Goal: Transaction & Acquisition: Purchase product/service

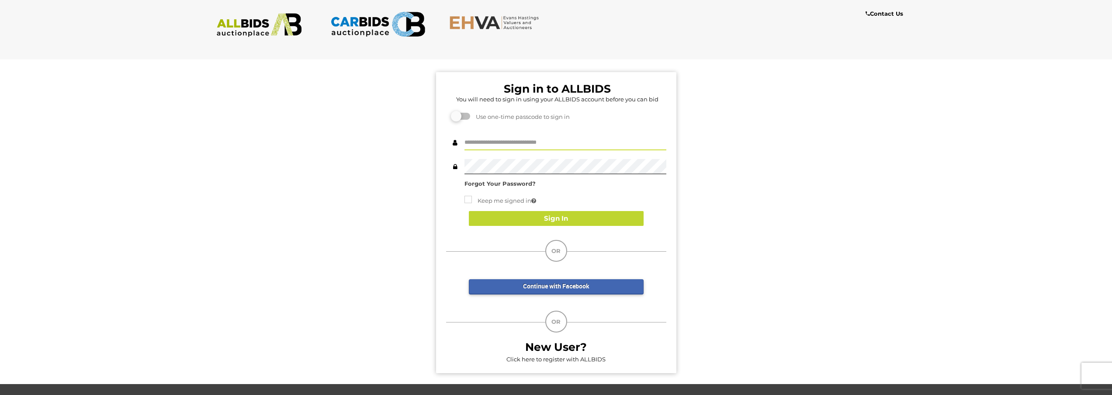
click at [507, 141] on input "text" at bounding box center [566, 142] width 202 height 15
type input "**********"
click at [554, 220] on button "Sign In" at bounding box center [556, 218] width 175 height 15
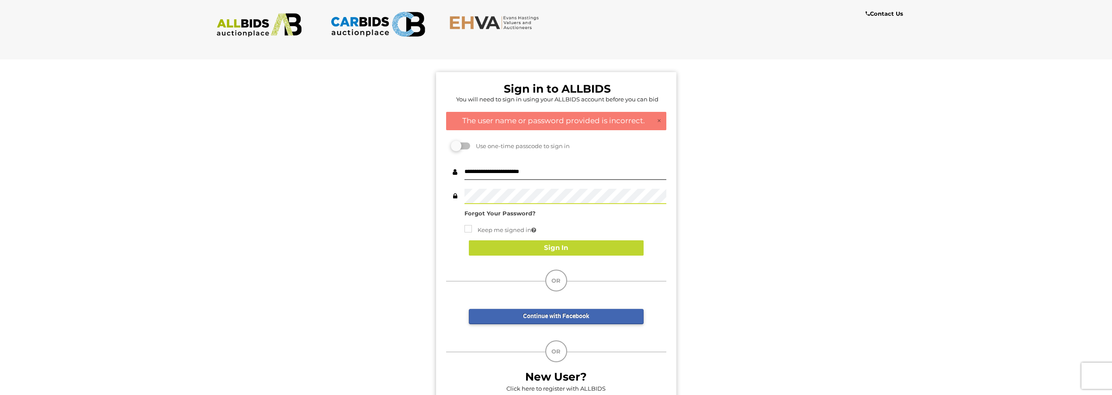
click at [463, 198] on div at bounding box center [556, 196] width 220 height 15
click at [492, 213] on strong "Forgot Your Password?" at bounding box center [500, 213] width 71 height 7
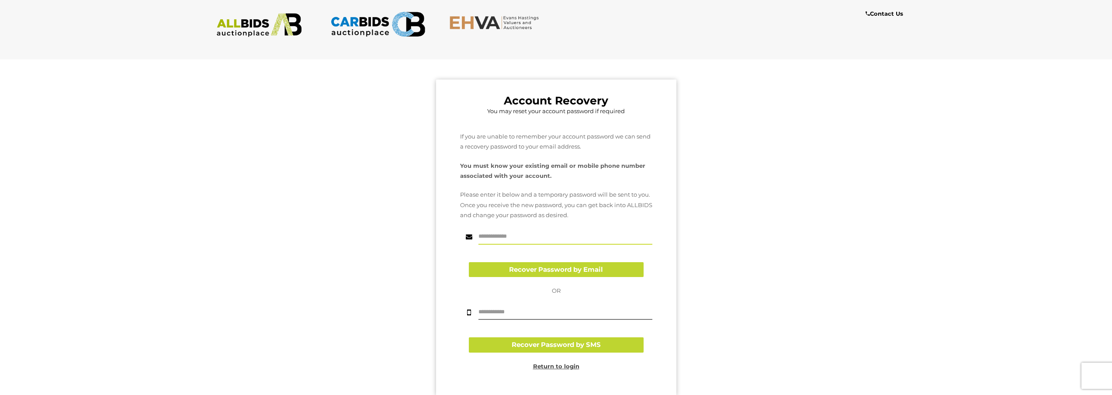
click at [495, 233] on input "text" at bounding box center [566, 236] width 174 height 15
type input "**********"
click at [545, 269] on button "Recover Password by Email" at bounding box center [556, 269] width 175 height 15
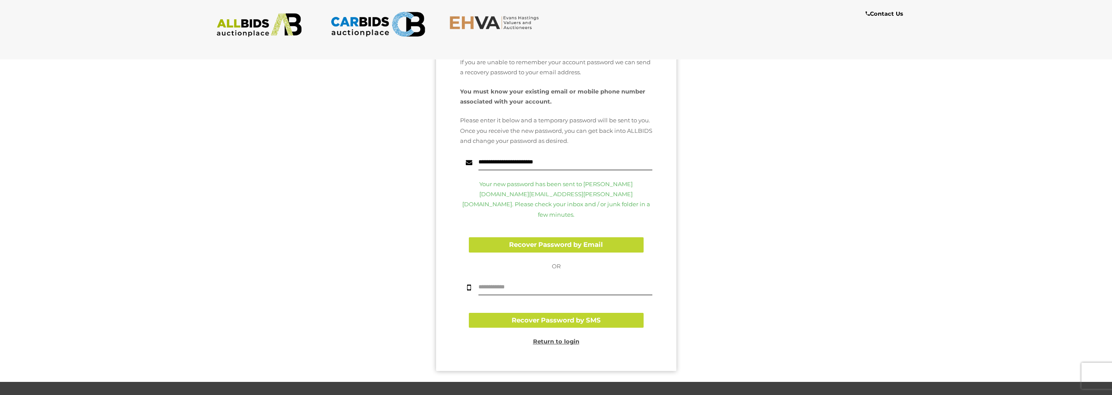
scroll to position [99, 0]
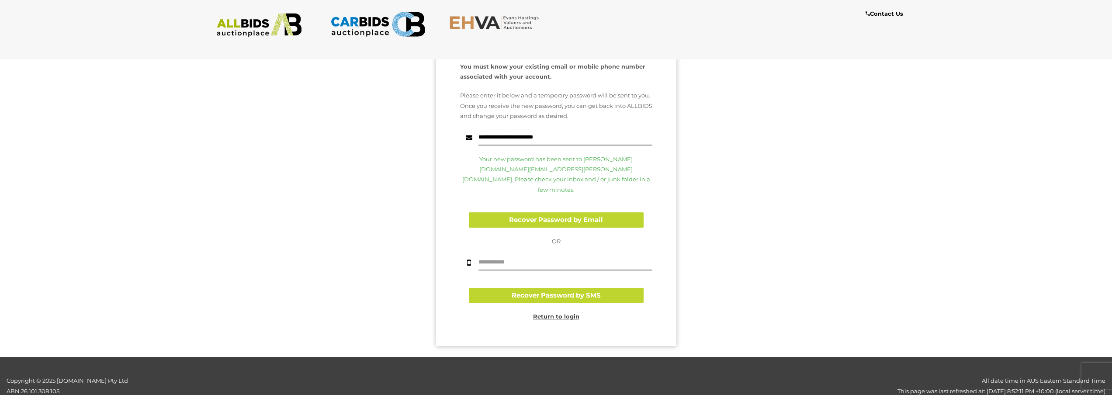
click at [557, 313] on u "Return to login" at bounding box center [556, 316] width 46 height 7
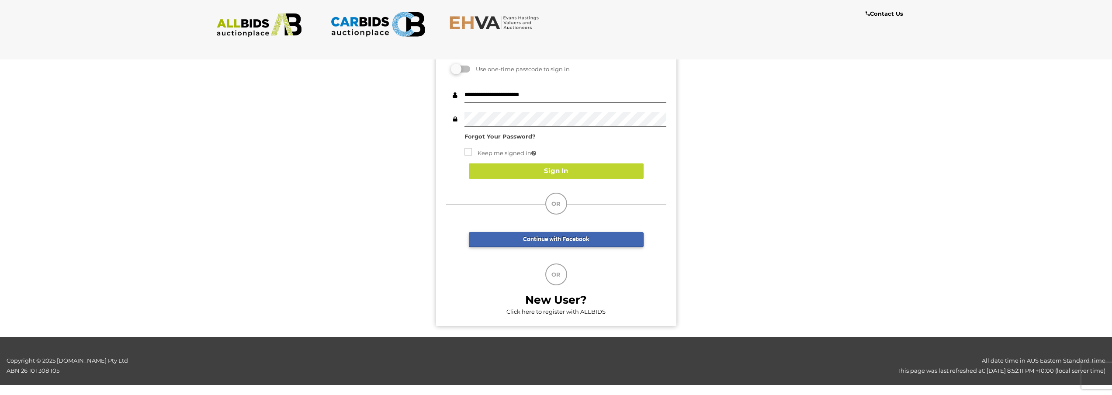
scroll to position [77, 0]
click at [457, 121] on div at bounding box center [556, 119] width 220 height 15
click at [555, 168] on button "Sign In" at bounding box center [556, 170] width 175 height 15
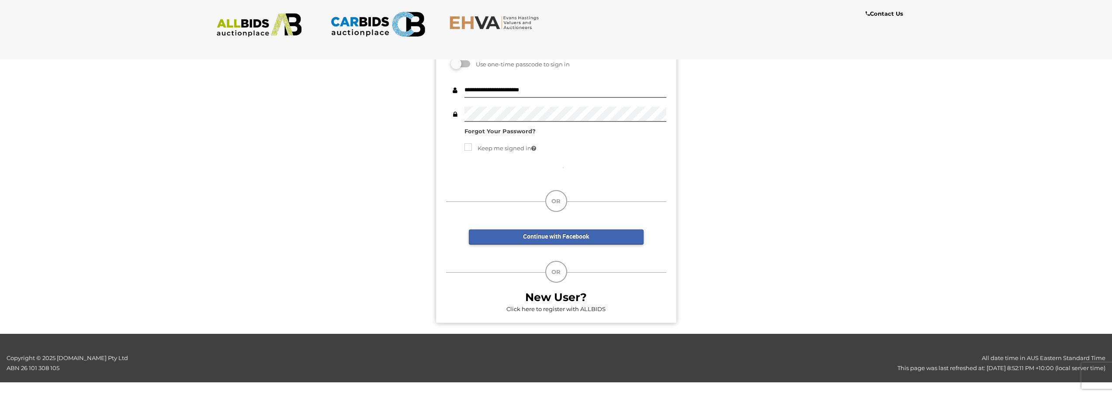
scroll to position [59, 0]
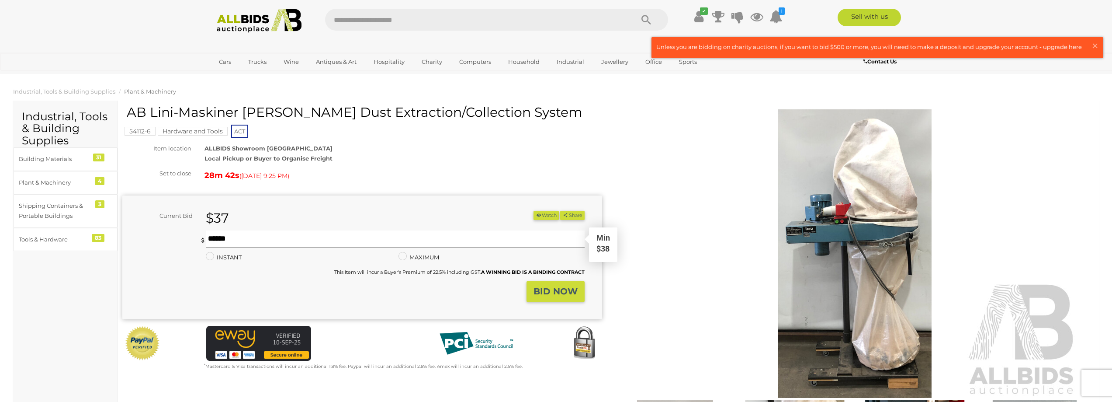
click at [230, 242] on input "text" at bounding box center [395, 238] width 379 height 17
type input "**"
click at [553, 288] on strong "BID NOW" at bounding box center [556, 291] width 44 height 10
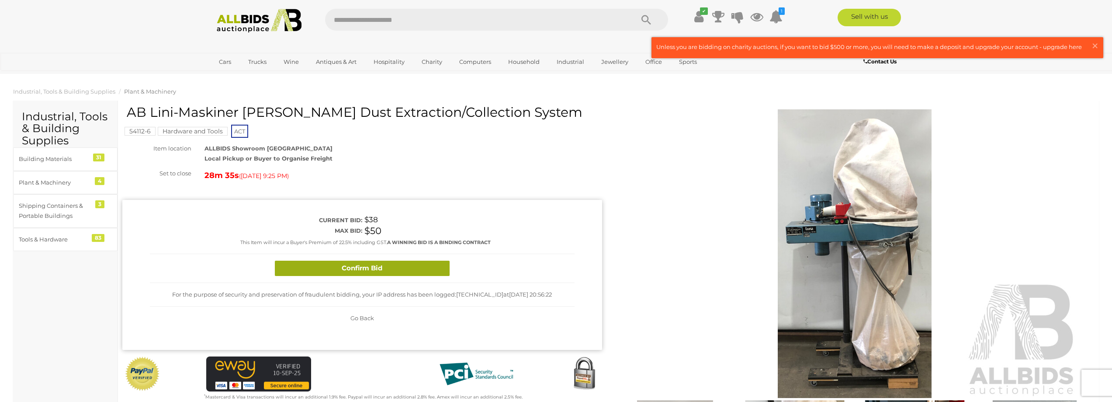
click at [403, 270] on button "Confirm Bid" at bounding box center [362, 267] width 175 height 15
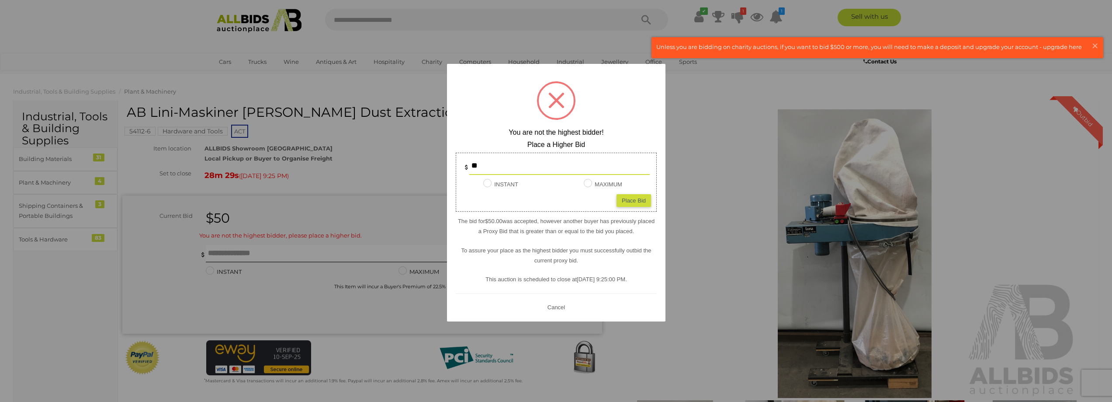
drag, startPoint x: 480, startPoint y: 164, endPoint x: 470, endPoint y: 164, distance: 10.5
click at [470, 164] on input "**" at bounding box center [559, 165] width 181 height 17
type input "**"
click at [629, 199] on div "Place Bid" at bounding box center [634, 200] width 35 height 13
type input "**"
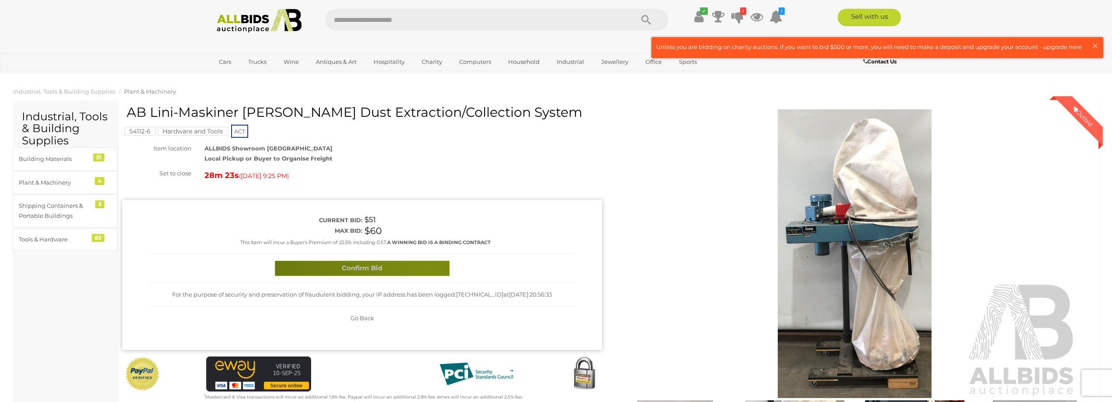
click at [426, 265] on button "Confirm Bid" at bounding box center [362, 267] width 175 height 15
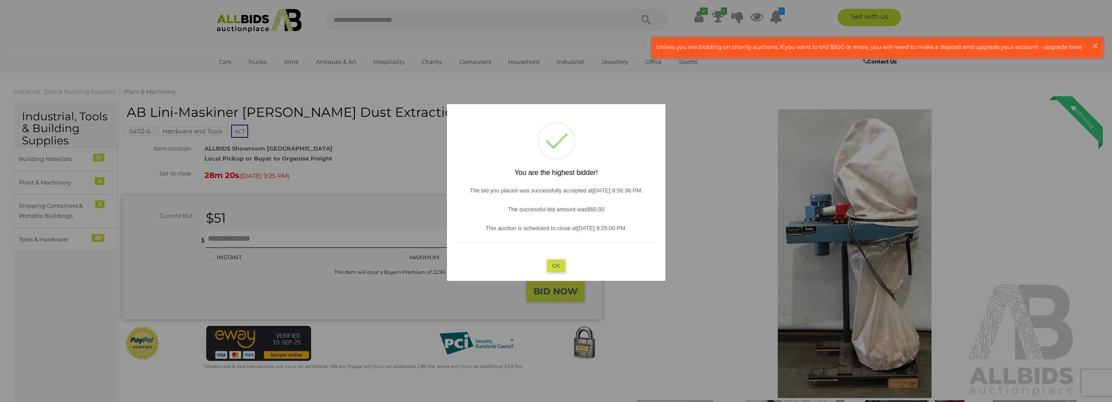
click at [559, 265] on button "OK" at bounding box center [556, 265] width 19 height 13
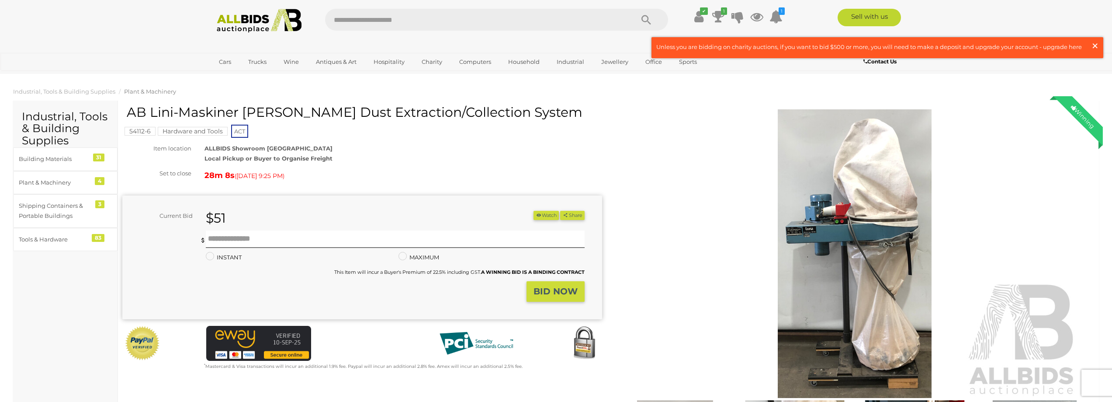
click at [1094, 45] on span "×" at bounding box center [1095, 45] width 8 height 17
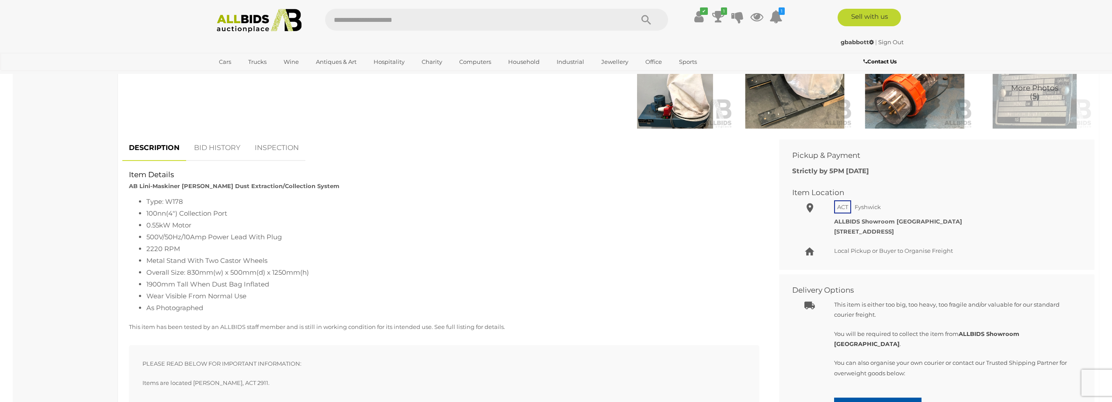
scroll to position [233, 0]
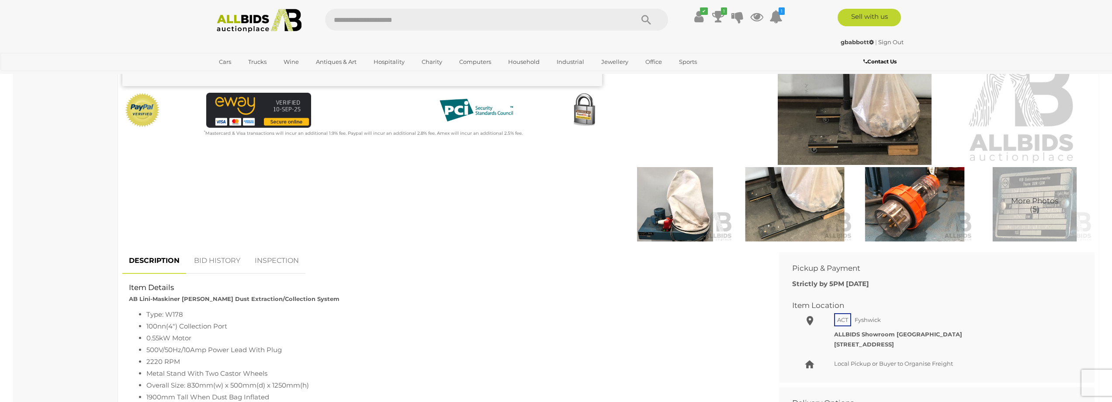
click at [214, 260] on link "BID HISTORY" at bounding box center [217, 261] width 59 height 26
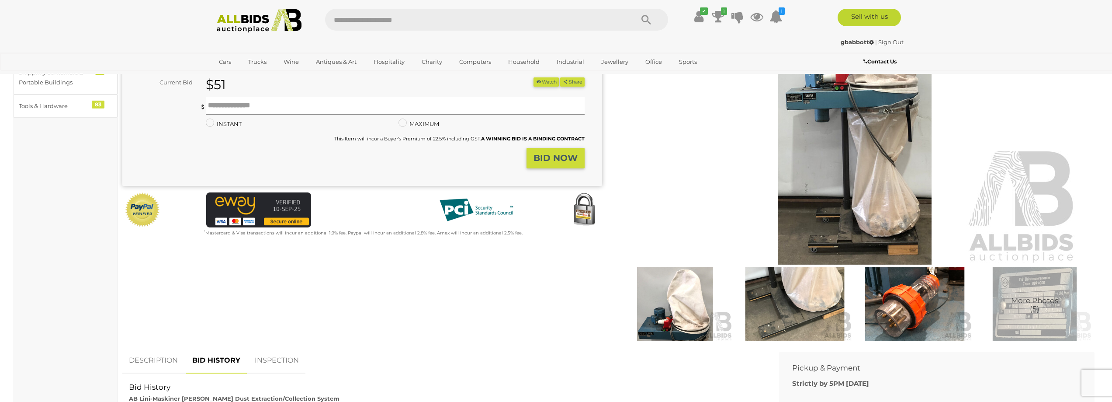
scroll to position [117, 0]
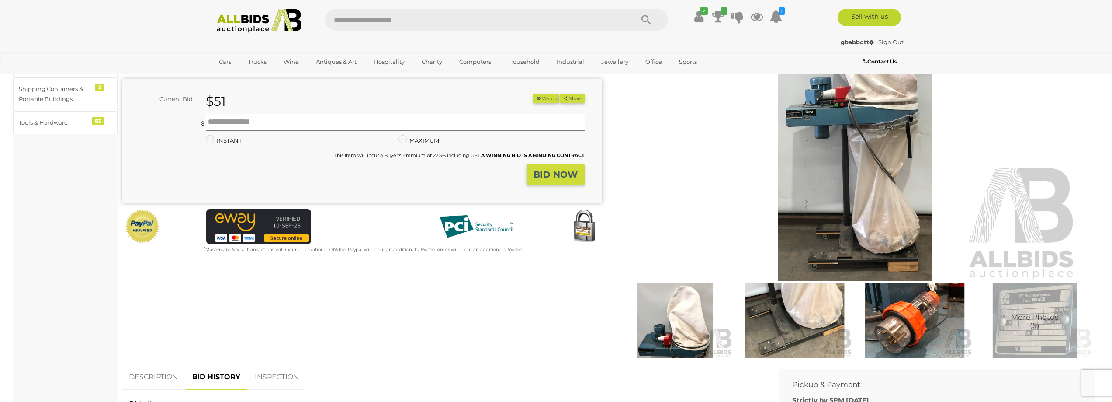
click at [1051, 315] on span "More Photos (5)" at bounding box center [1034, 321] width 47 height 16
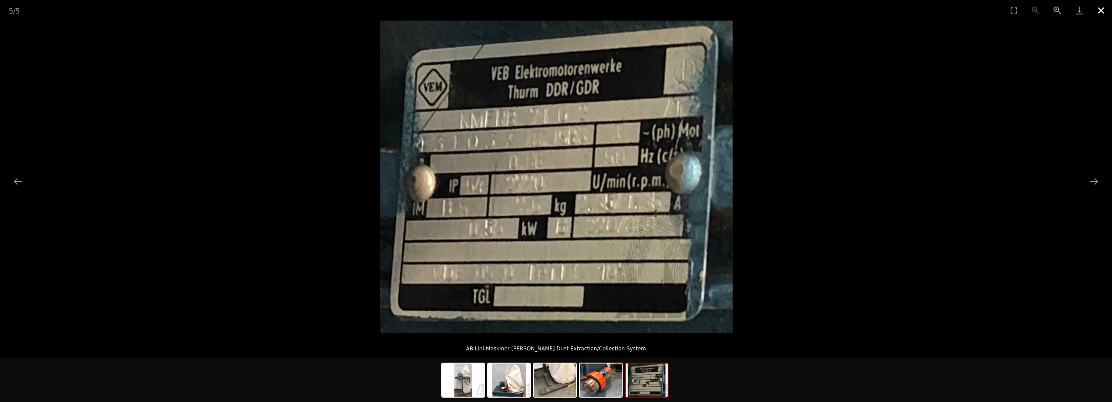
click at [1097, 9] on button "Close gallery" at bounding box center [1101, 10] width 22 height 21
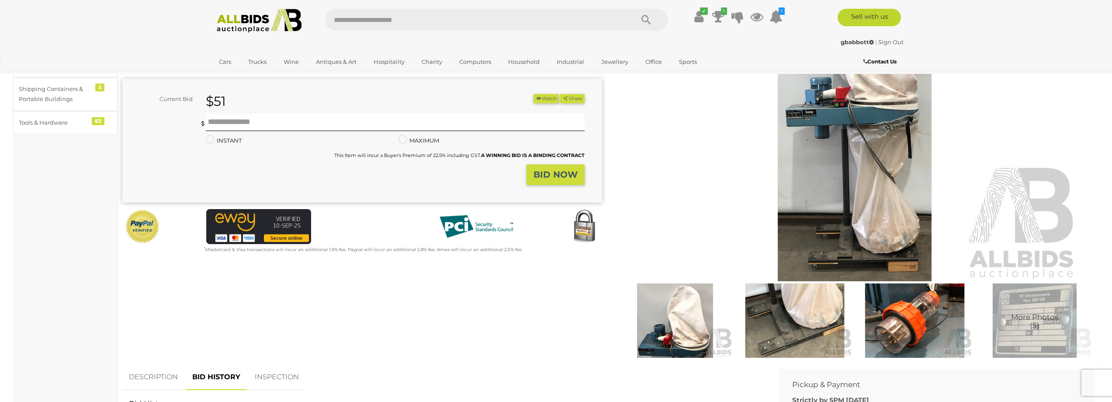
click at [846, 42] on strong "gbabbott" at bounding box center [857, 41] width 33 height 7
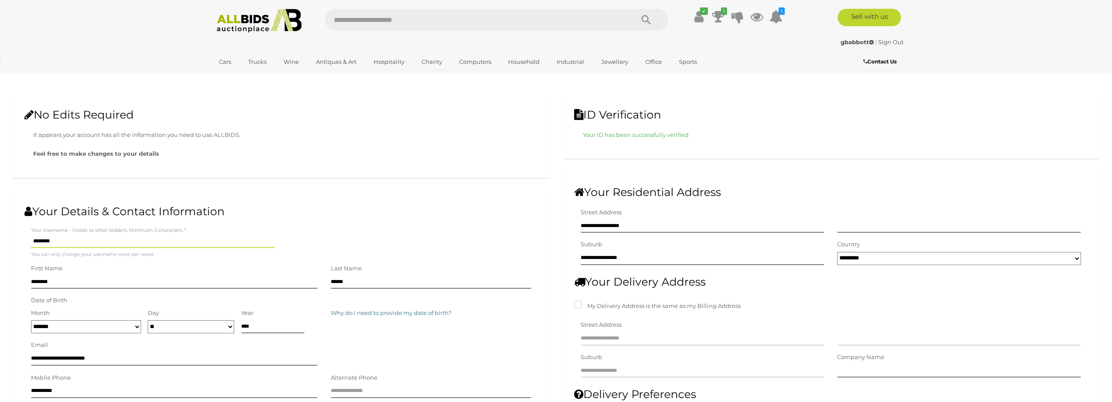
click at [858, 40] on strong "gbabbott" at bounding box center [857, 41] width 33 height 7
click at [715, 17] on icon at bounding box center [718, 17] width 12 height 16
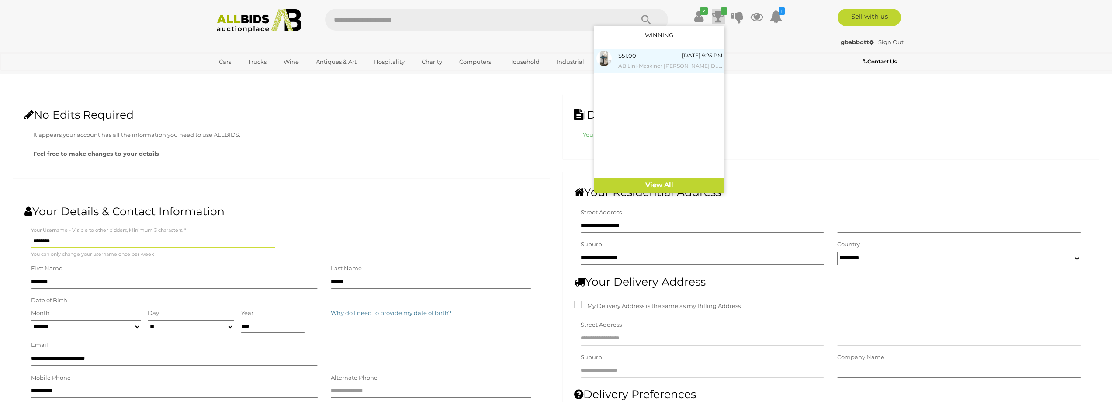
click at [688, 56] on div "Today 9:25 PM" at bounding box center [702, 56] width 40 height 10
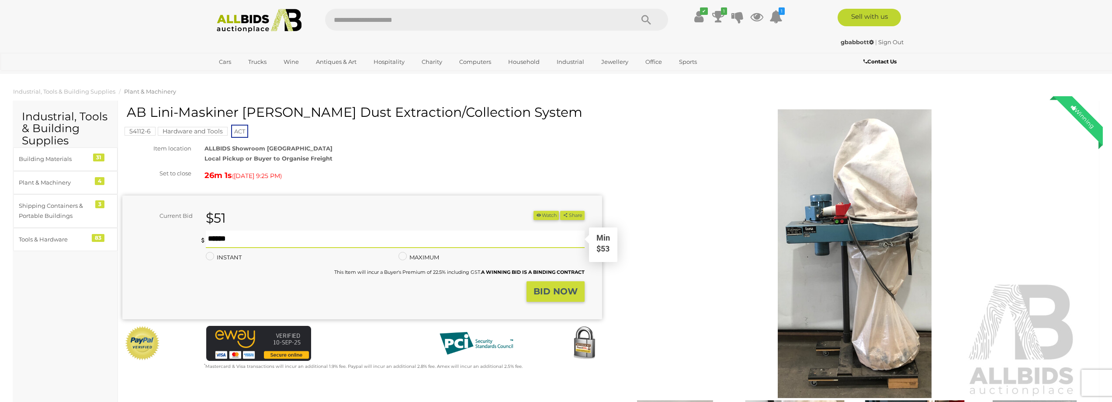
click at [210, 239] on input "text" at bounding box center [395, 238] width 379 height 17
type input "**"
click at [549, 291] on strong "BID NOW" at bounding box center [556, 291] width 44 height 10
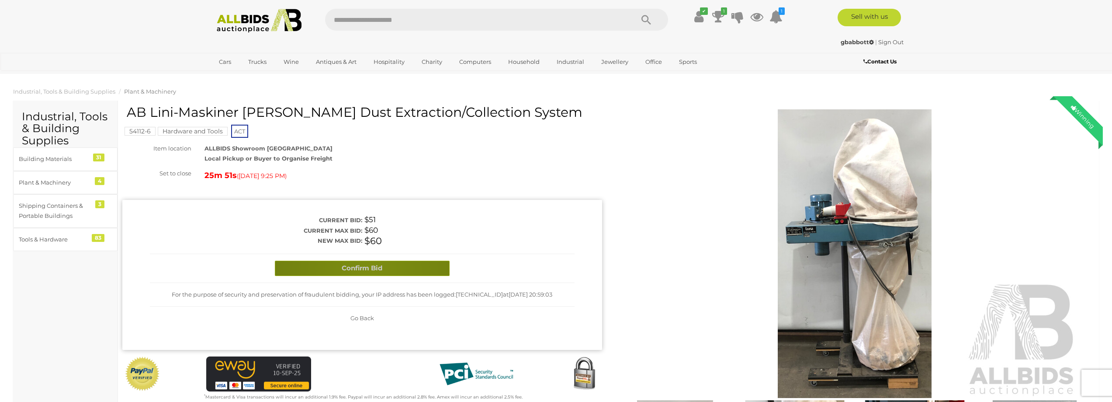
click at [369, 267] on button "Confirm Bid" at bounding box center [362, 267] width 175 height 15
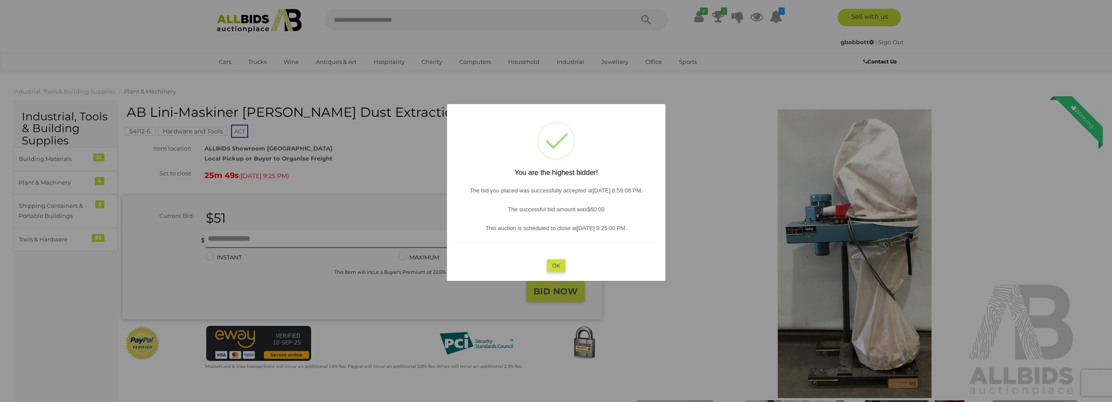
click at [552, 267] on button "OK" at bounding box center [556, 265] width 19 height 13
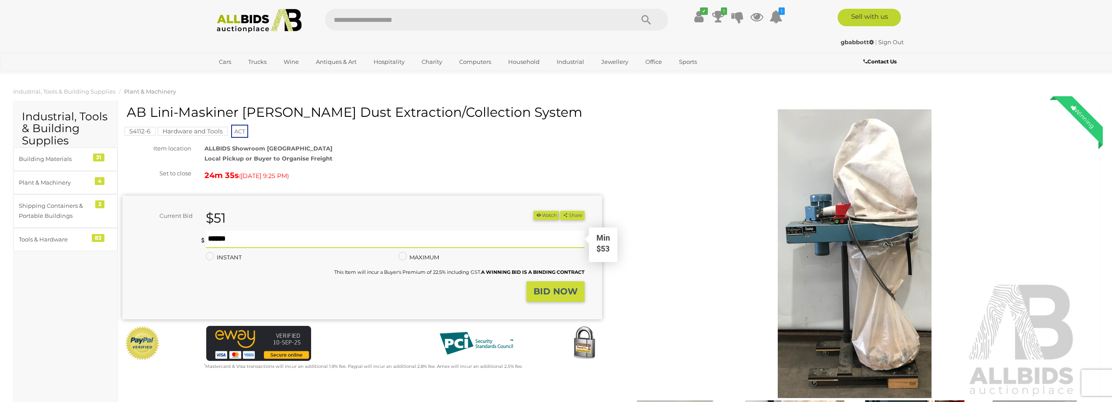
click at [234, 236] on input "text" at bounding box center [395, 238] width 379 height 17
type input "**"
click at [540, 287] on strong "BID NOW" at bounding box center [556, 291] width 44 height 10
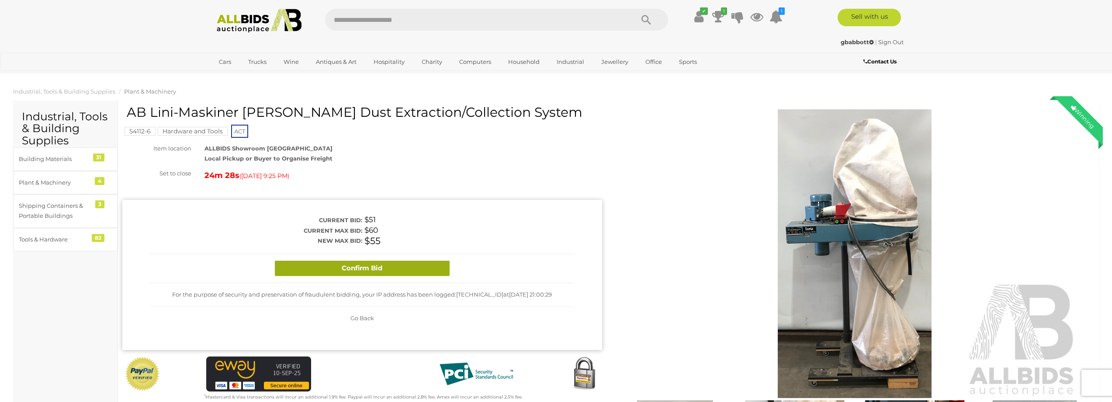
click at [397, 269] on button "Confirm Bid" at bounding box center [362, 267] width 175 height 15
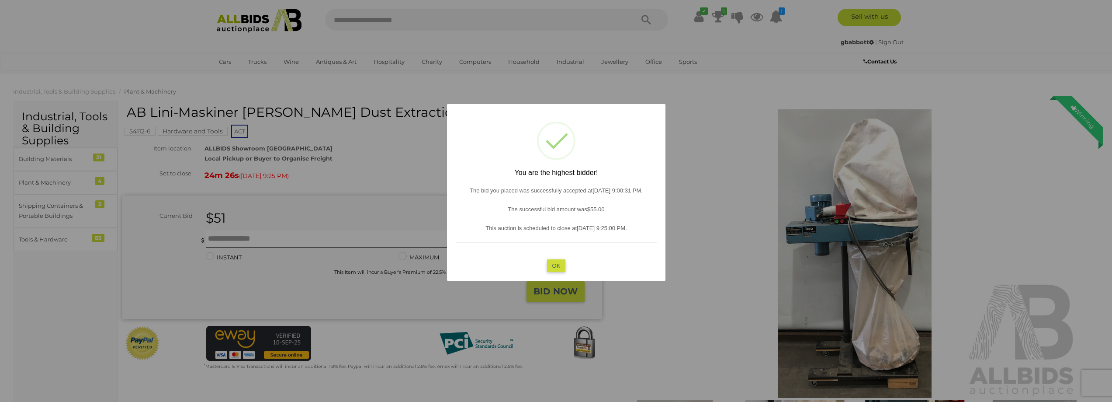
click at [557, 267] on button "OK" at bounding box center [556, 265] width 19 height 13
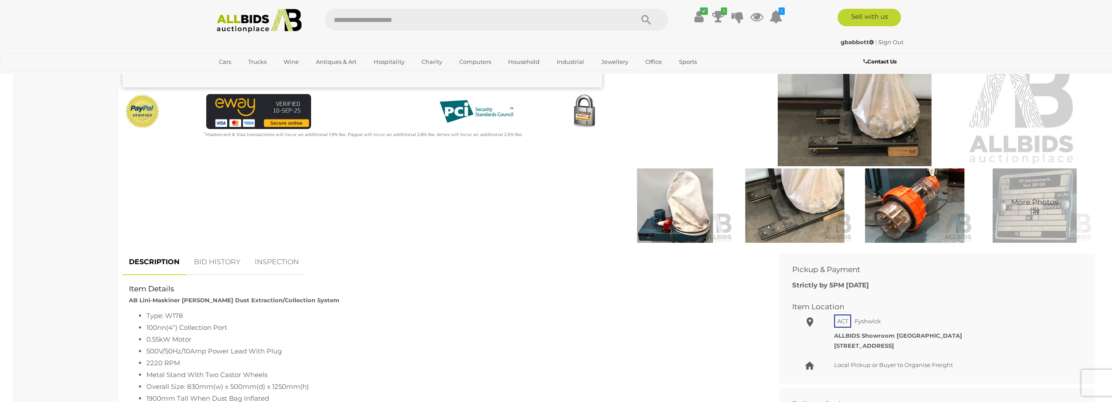
scroll to position [233, 0]
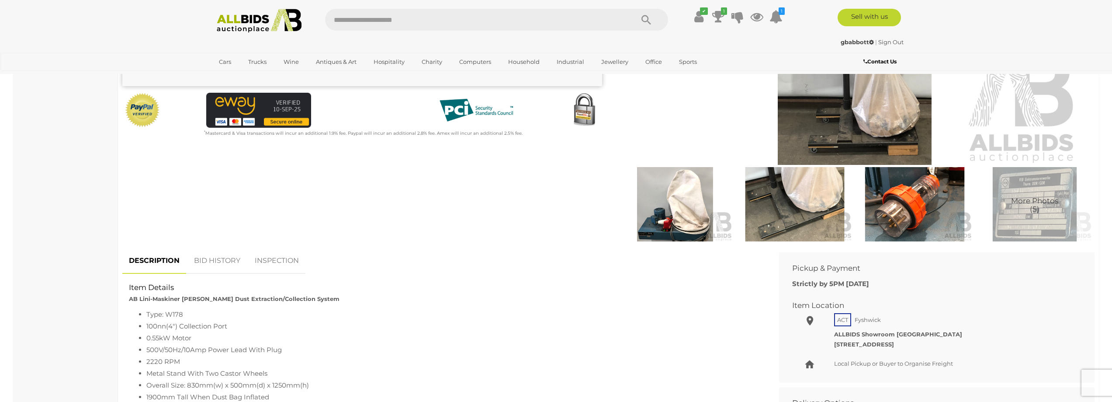
click at [214, 259] on link "BID HISTORY" at bounding box center [217, 261] width 59 height 26
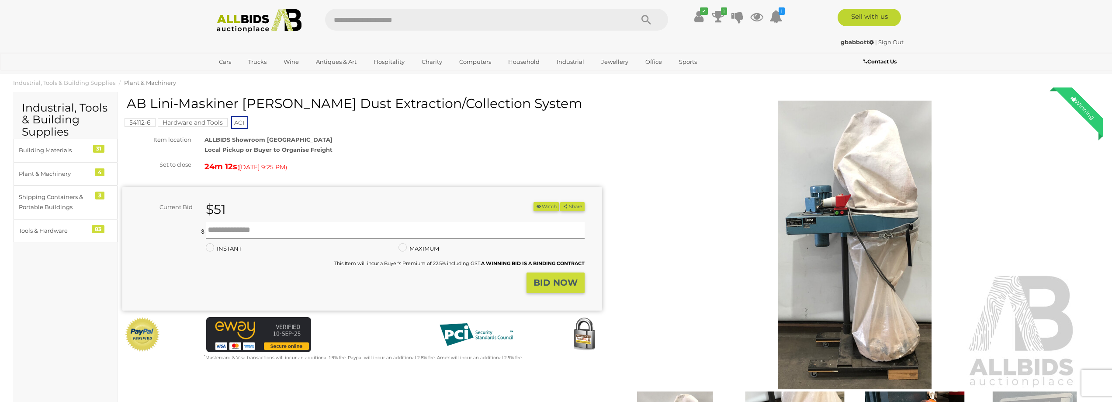
scroll to position [0, 0]
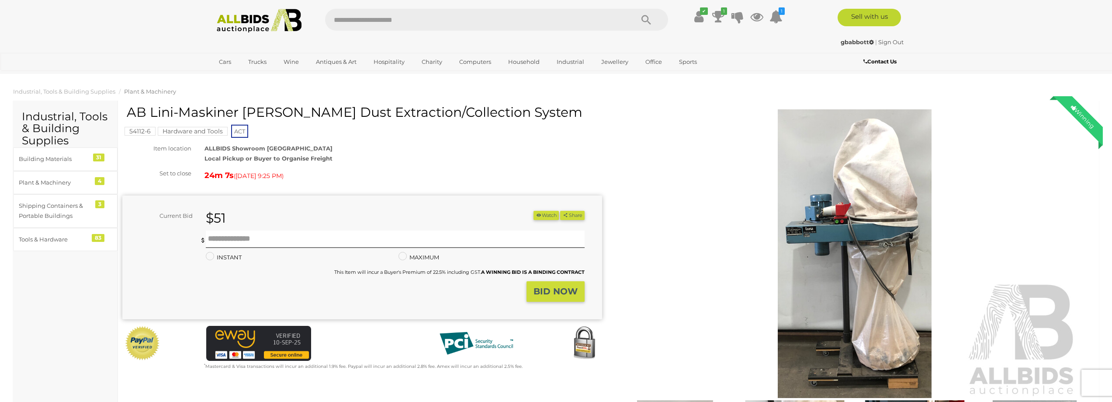
click at [849, 41] on strong "gbabbott" at bounding box center [857, 41] width 33 height 7
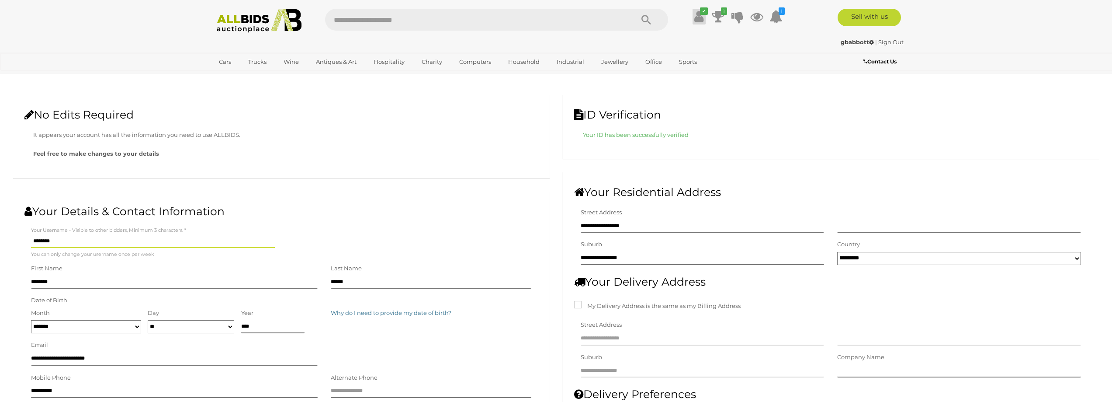
click at [697, 17] on icon at bounding box center [699, 17] width 9 height 16
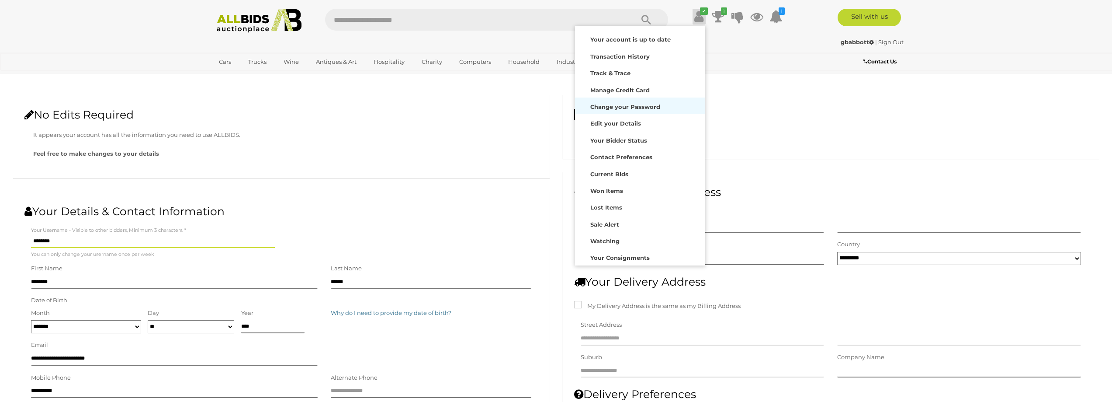
click at [646, 105] on strong "Change your Password" at bounding box center [625, 106] width 70 height 7
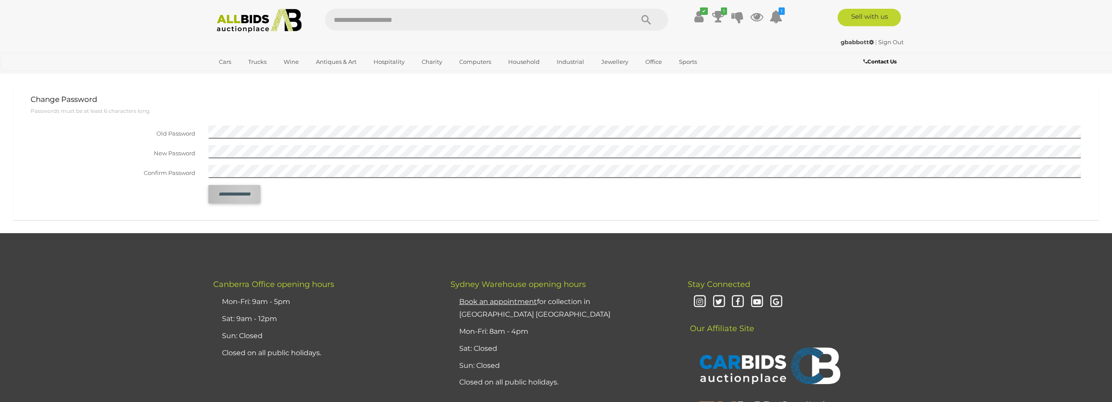
click at [247, 193] on input "**********" at bounding box center [234, 194] width 43 height 14
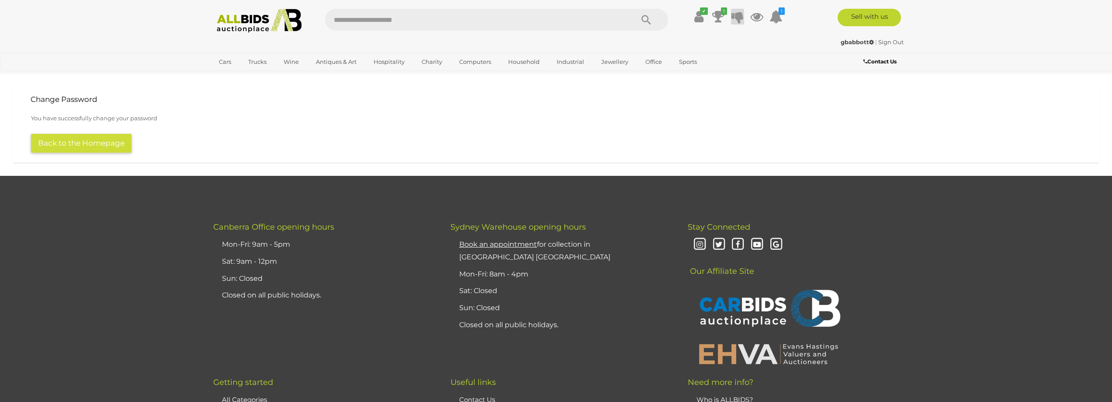
click at [733, 16] on icon at bounding box center [738, 17] width 12 height 16
click at [759, 17] on icon at bounding box center [756, 17] width 13 height 16
click at [777, 17] on icon at bounding box center [776, 17] width 13 height 16
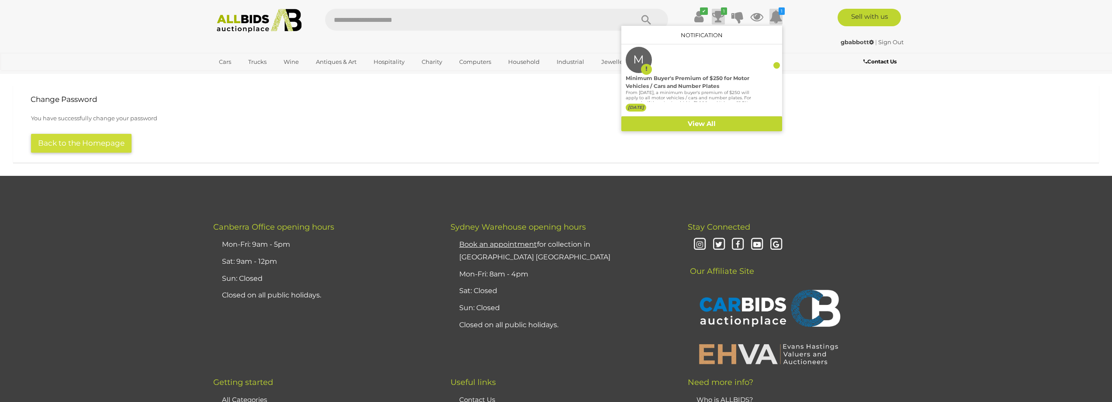
click at [715, 14] on icon at bounding box center [718, 17] width 12 height 16
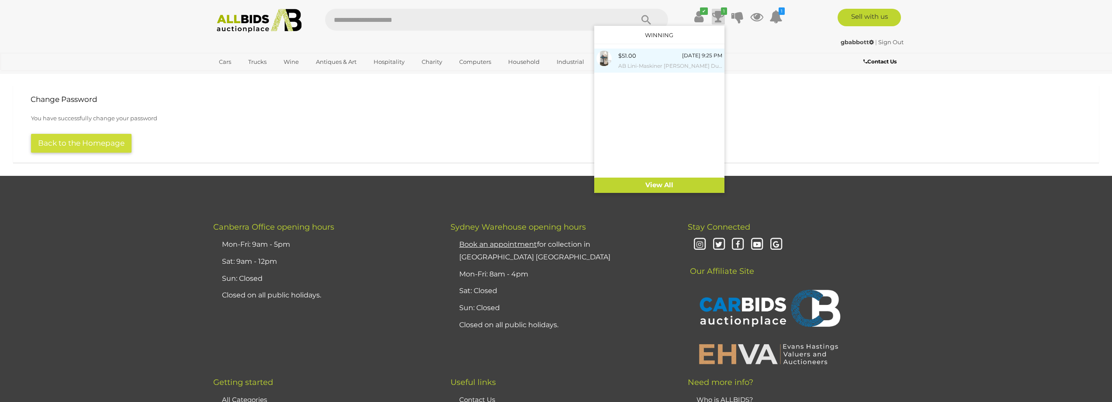
click at [662, 56] on div "$51.00 Today 9:25 PM AB Lini-Maskiner Luna Dust Extraction/Collection System" at bounding box center [670, 61] width 104 height 20
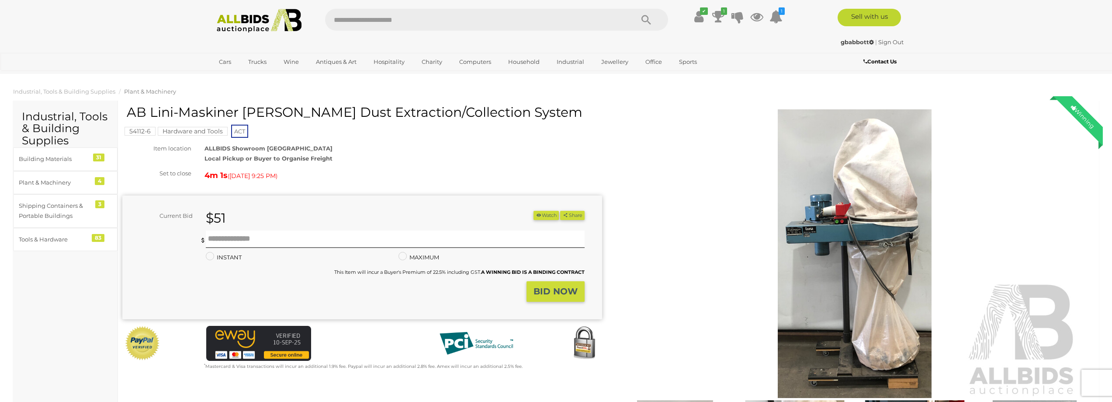
scroll to position [58, 0]
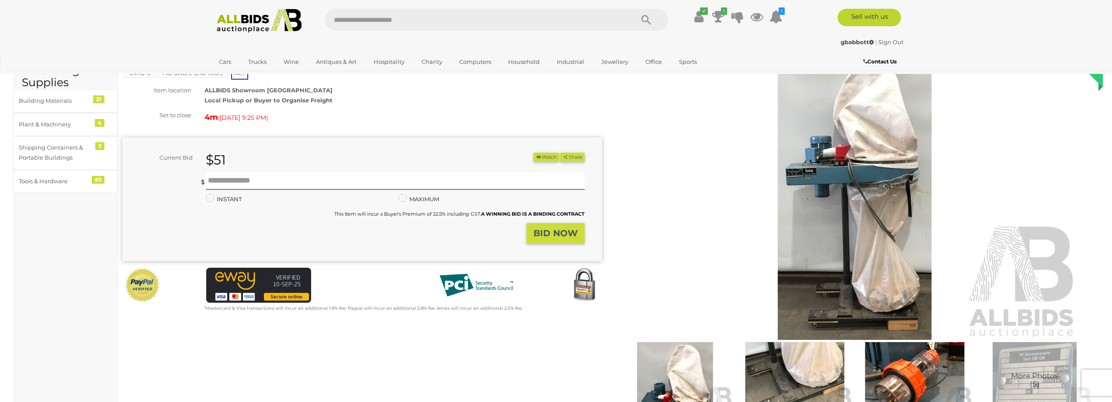
click at [879, 164] on img at bounding box center [855, 195] width 448 height 288
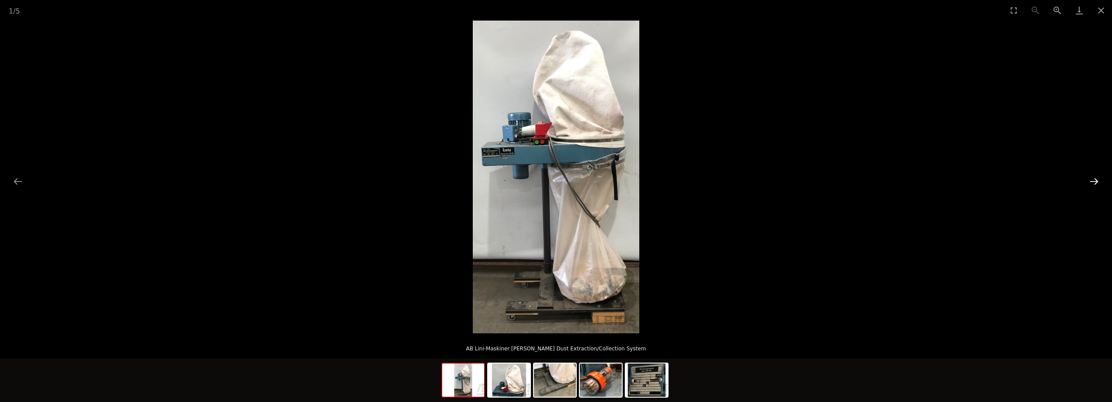
click at [1093, 178] on button "Next slide" at bounding box center [1094, 181] width 18 height 17
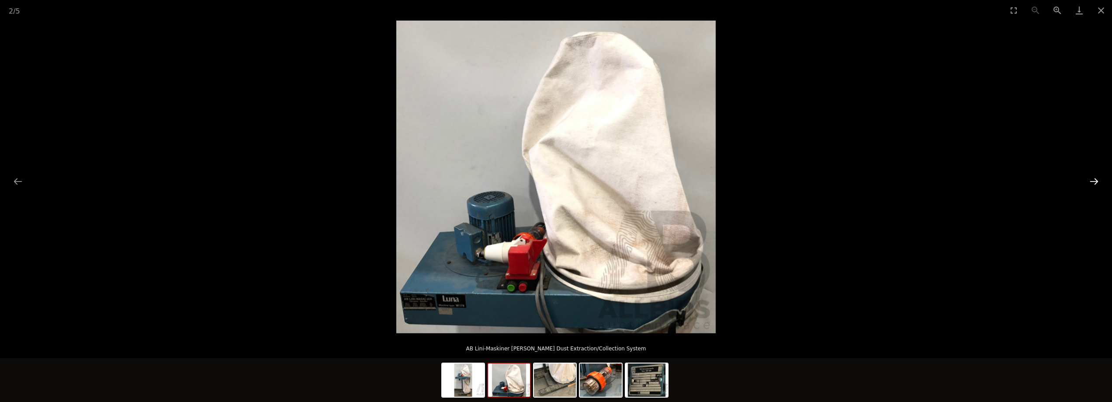
click at [1093, 179] on button "Next slide" at bounding box center [1094, 181] width 18 height 17
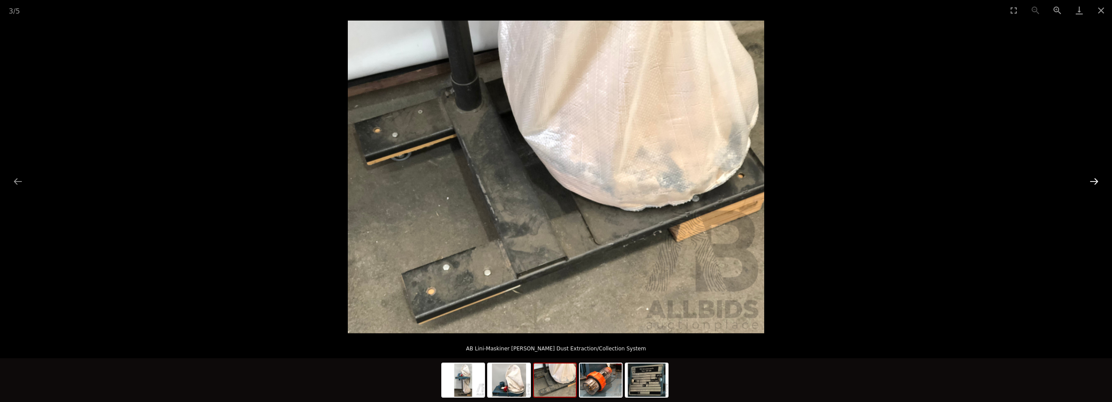
click at [1093, 179] on button "Next slide" at bounding box center [1094, 181] width 18 height 17
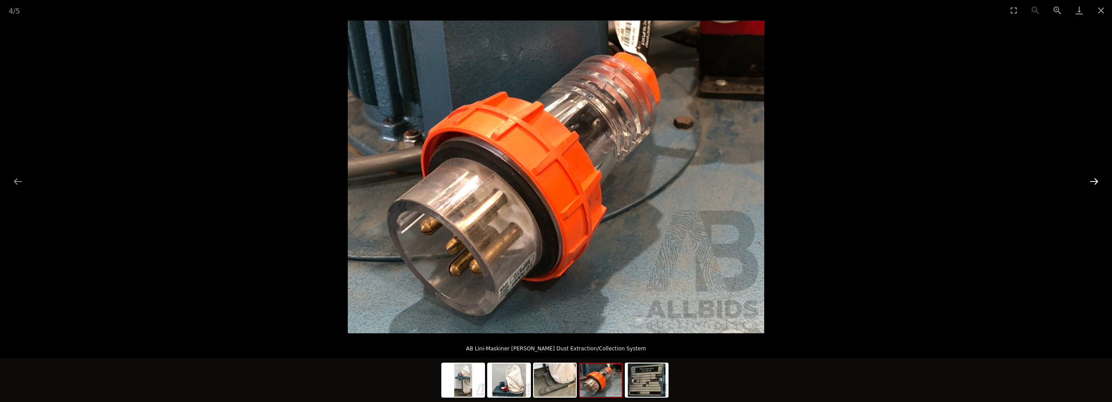
click at [1093, 179] on button "Next slide" at bounding box center [1094, 181] width 18 height 17
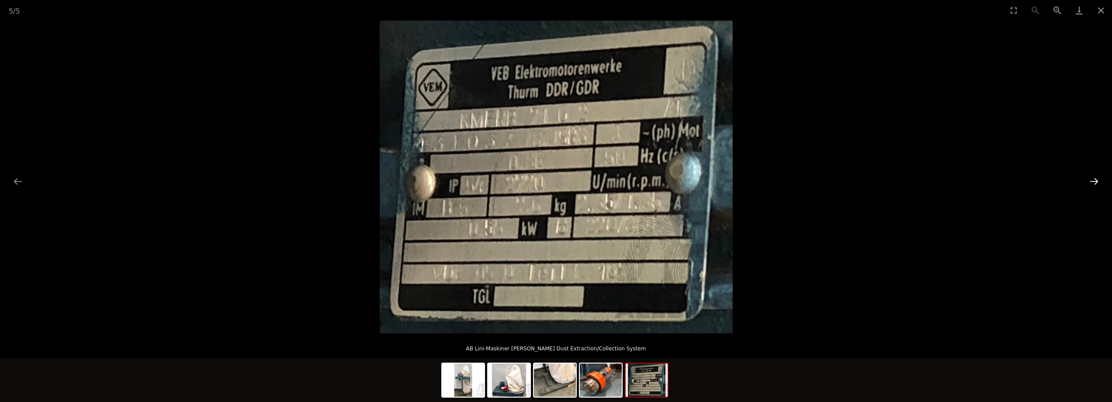
click at [1093, 180] on button "Next slide" at bounding box center [1094, 181] width 18 height 17
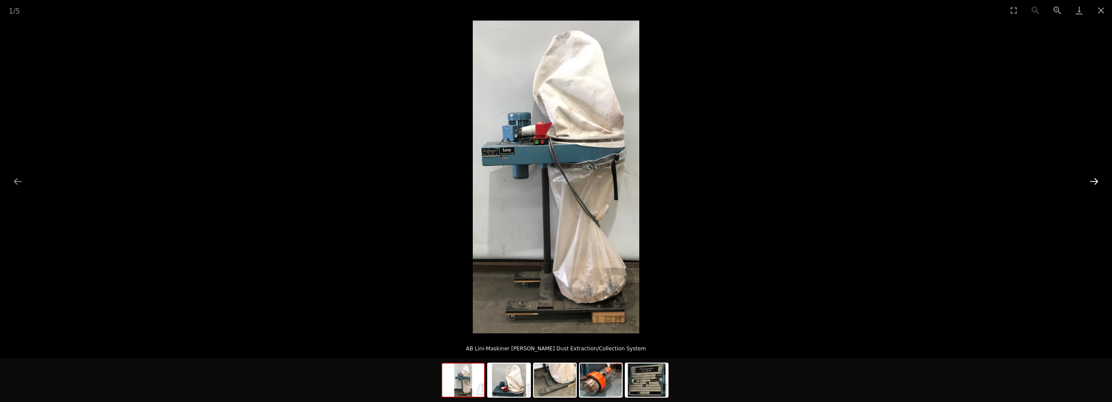
click at [1093, 180] on button "Next slide" at bounding box center [1094, 181] width 18 height 17
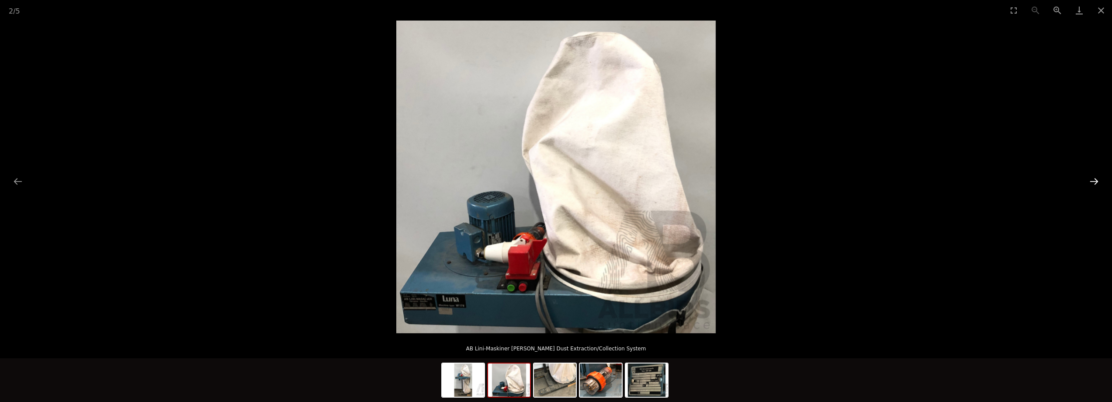
click at [1093, 180] on button "Next slide" at bounding box center [1094, 181] width 18 height 17
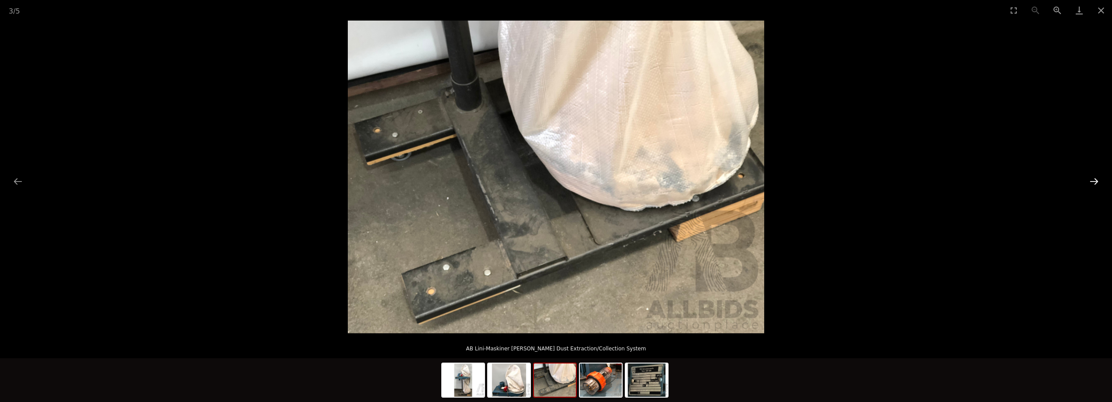
click at [1093, 180] on button "Next slide" at bounding box center [1094, 181] width 18 height 17
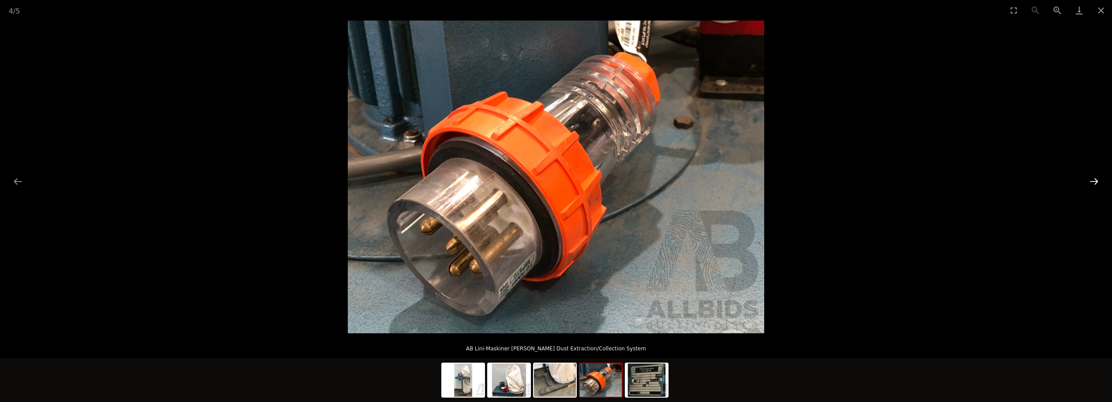
click at [1093, 180] on button "Next slide" at bounding box center [1094, 181] width 18 height 17
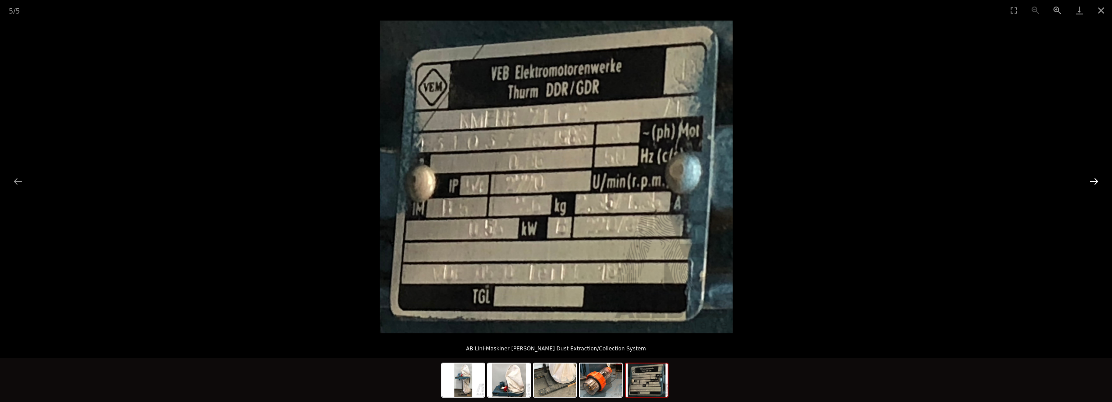
click at [1093, 180] on button "Next slide" at bounding box center [1094, 181] width 18 height 17
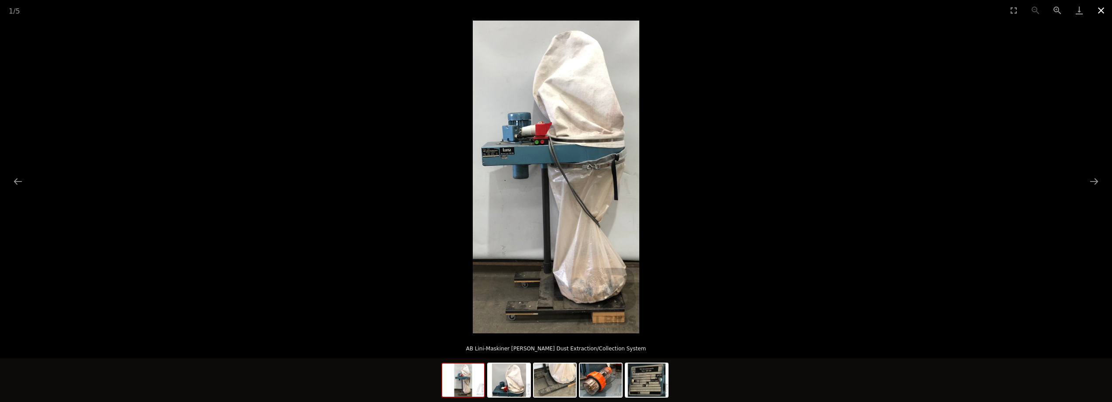
click at [1100, 10] on button "Close gallery" at bounding box center [1101, 10] width 22 height 21
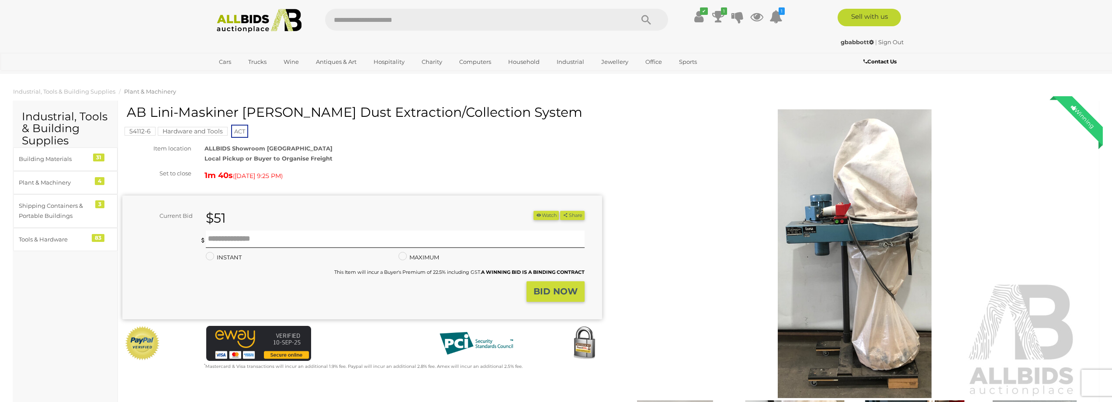
click at [860, 211] on img at bounding box center [855, 253] width 448 height 288
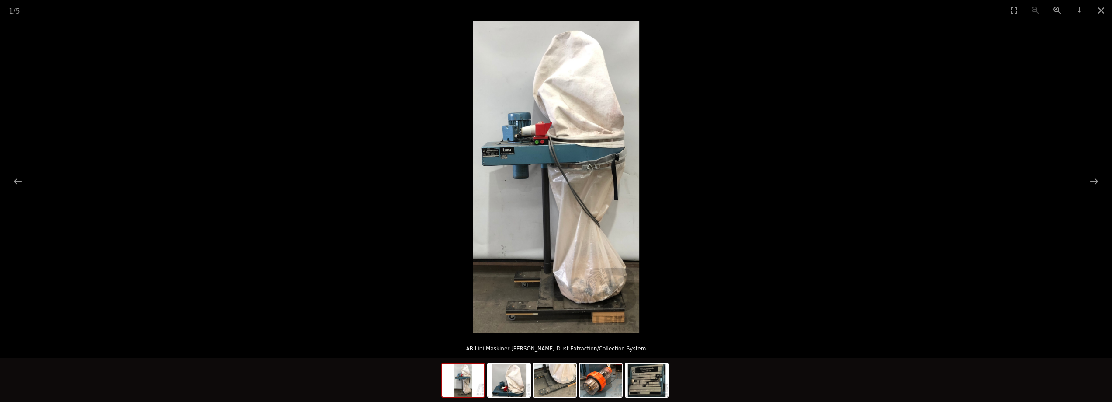
click at [545, 134] on img at bounding box center [556, 177] width 167 height 313
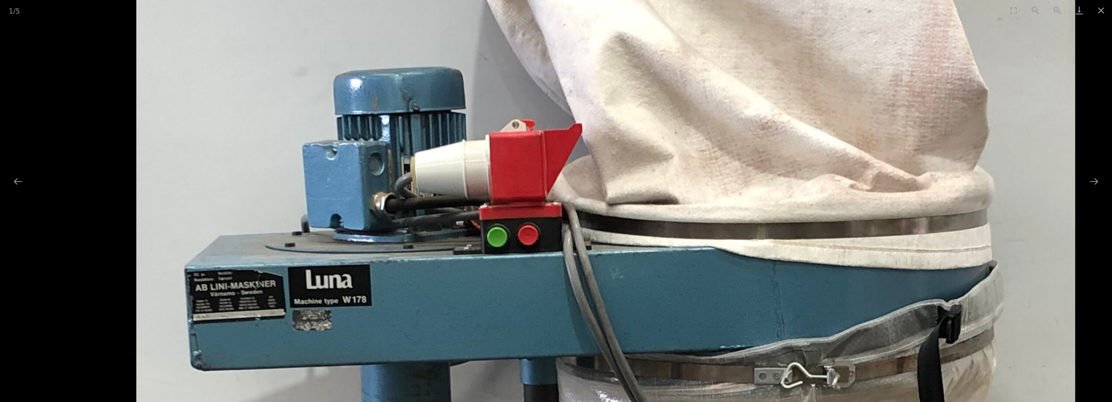
scroll to position [117, 0]
click at [1097, 11] on button "Close gallery" at bounding box center [1101, 10] width 22 height 21
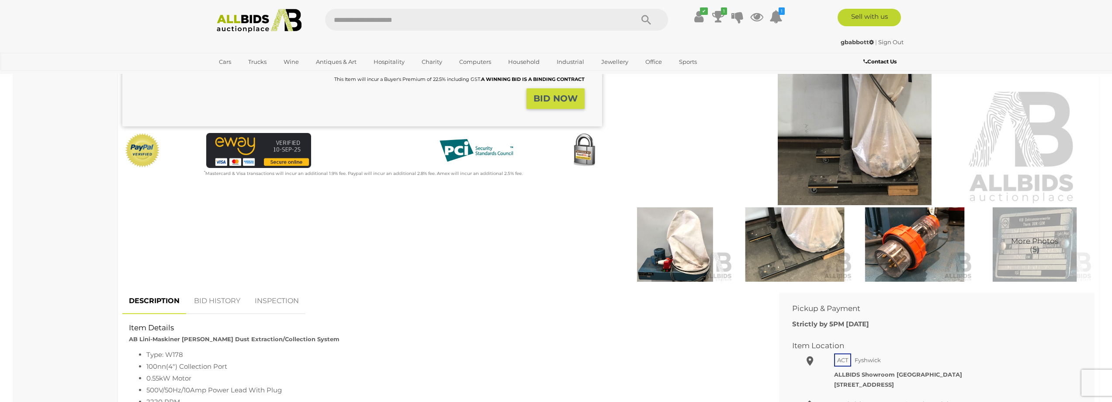
scroll to position [233, 0]
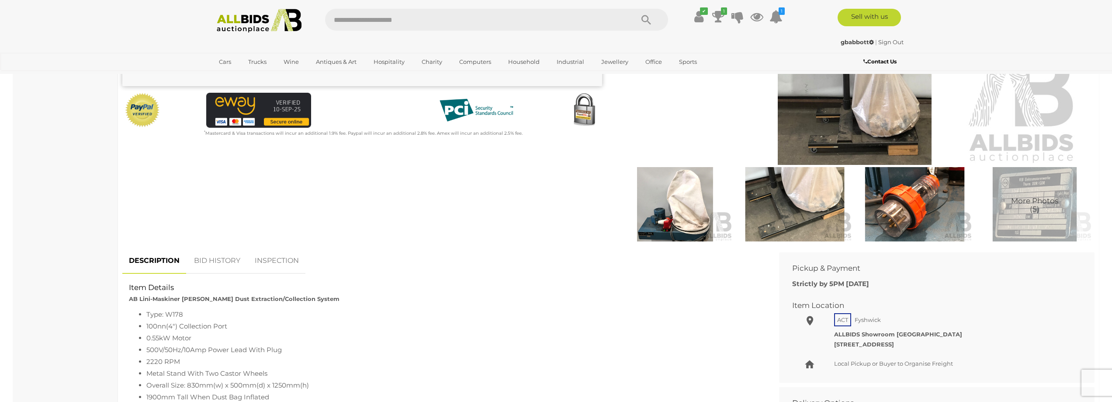
click at [653, 204] on img at bounding box center [675, 204] width 115 height 74
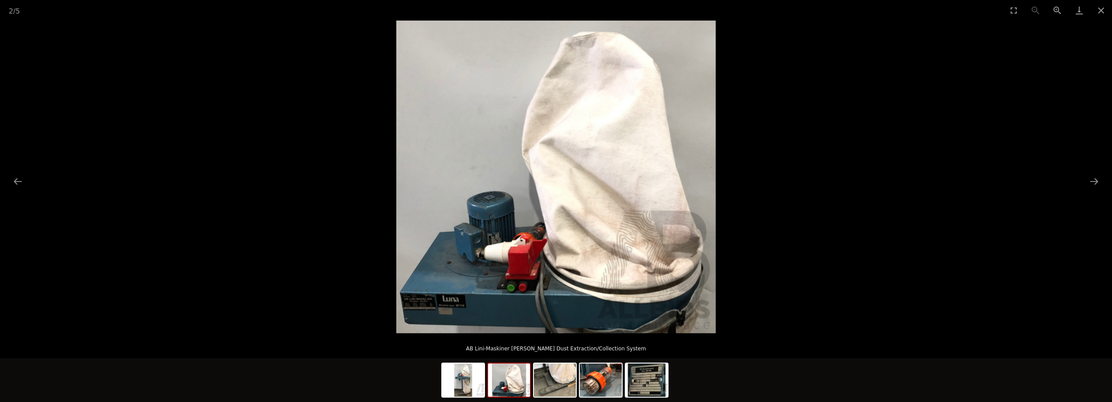
click at [660, 200] on img at bounding box center [555, 177] width 319 height 313
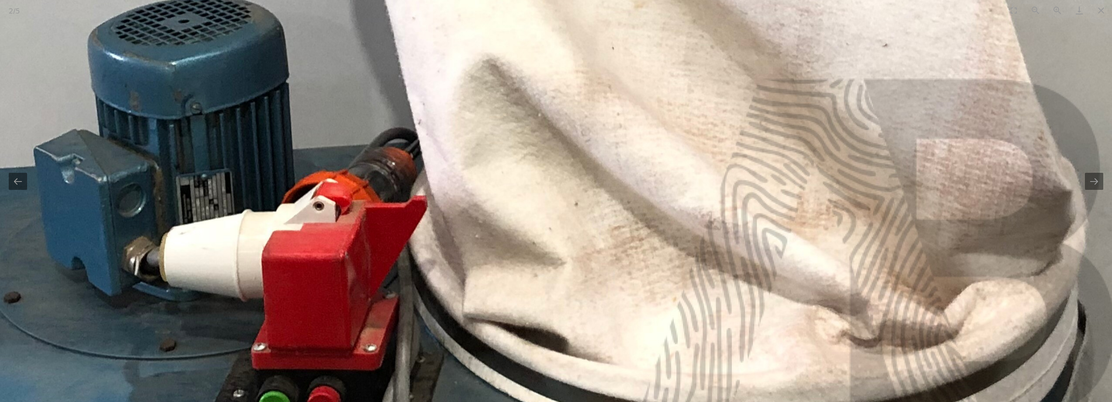
drag, startPoint x: 327, startPoint y: 266, endPoint x: 355, endPoint y: 63, distance: 205.1
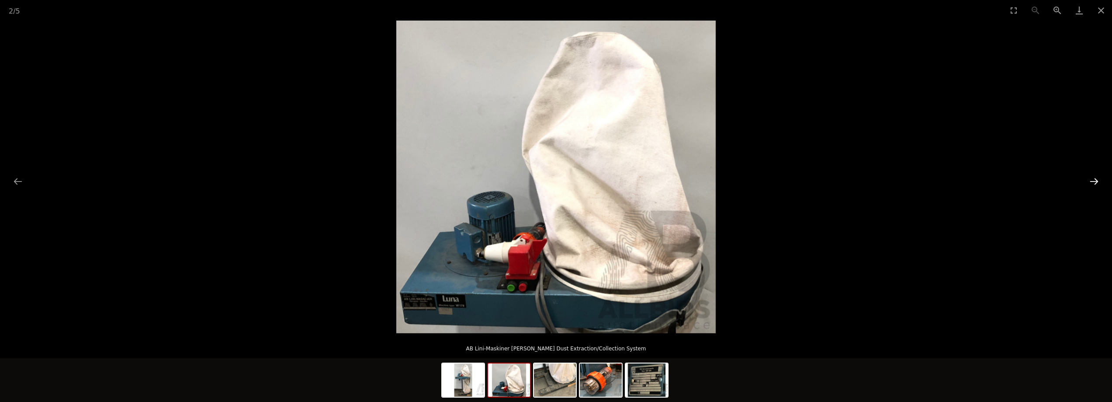
click at [1095, 178] on button "Next slide" at bounding box center [1094, 181] width 18 height 17
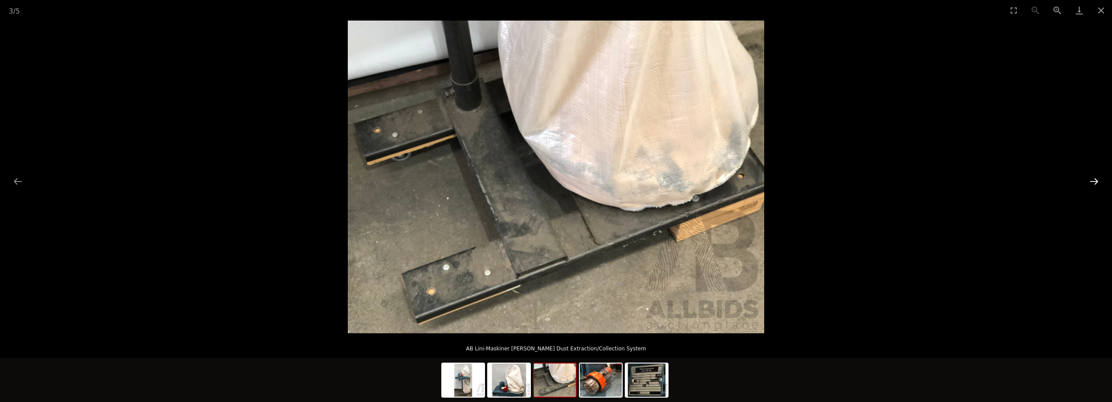
click at [1095, 178] on button "Next slide" at bounding box center [1094, 181] width 18 height 17
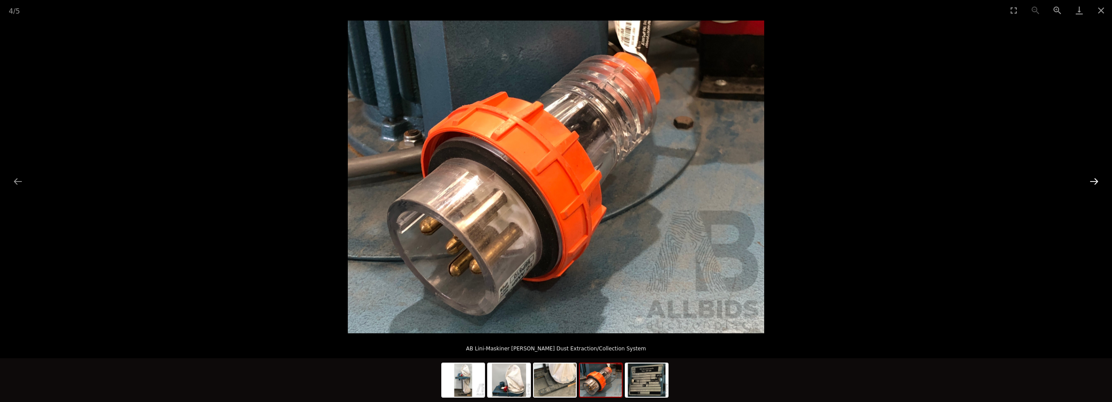
click at [1095, 178] on button "Next slide" at bounding box center [1094, 181] width 18 height 17
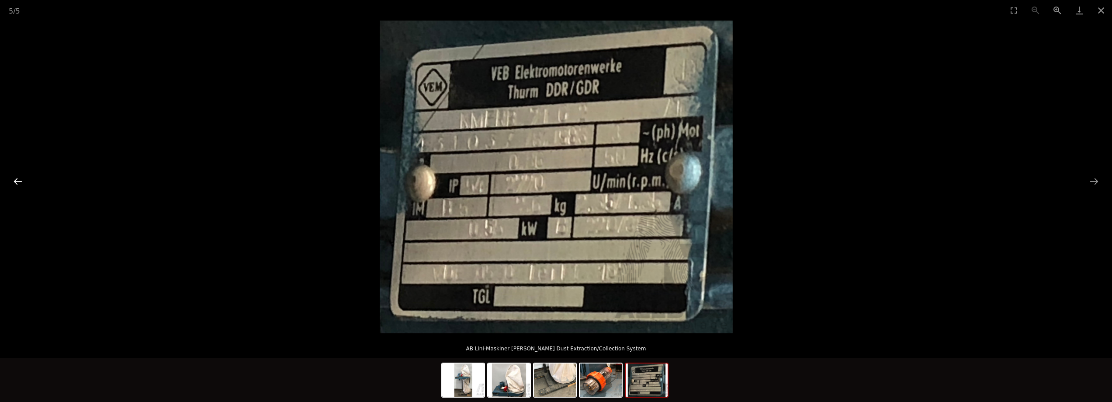
click at [17, 182] on button "Previous slide" at bounding box center [18, 181] width 18 height 17
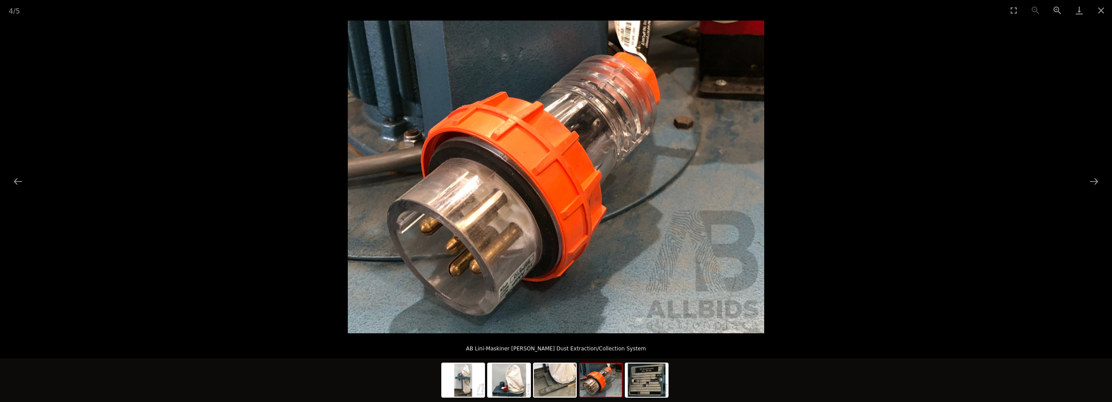
scroll to position [292, 0]
click at [1102, 8] on button "Close gallery" at bounding box center [1101, 10] width 22 height 21
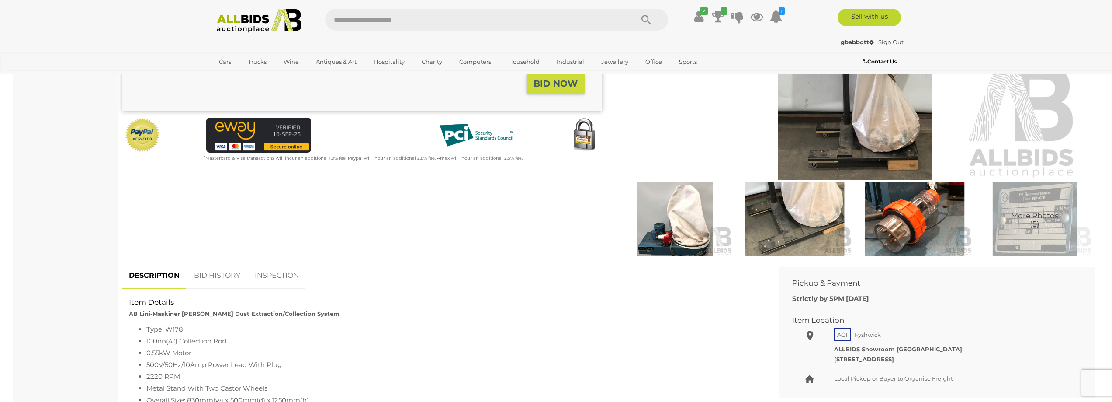
scroll to position [233, 0]
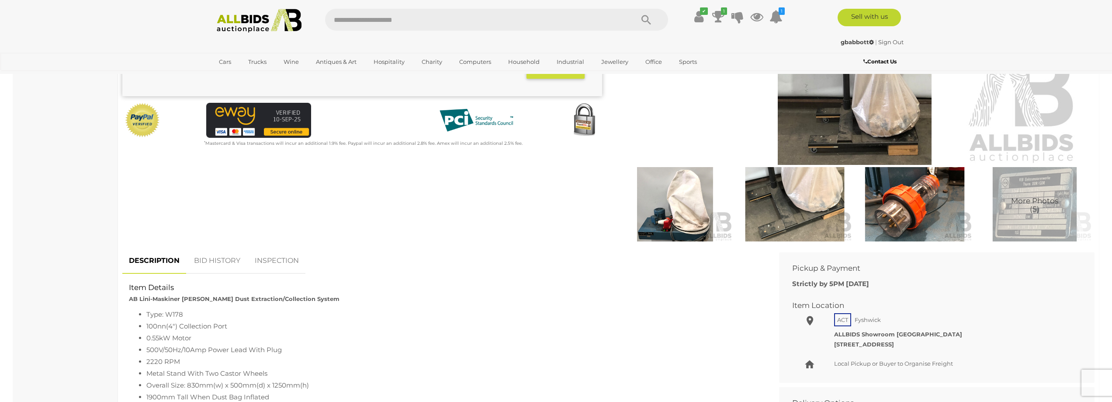
click at [230, 263] on link "BID HISTORY" at bounding box center [217, 261] width 59 height 26
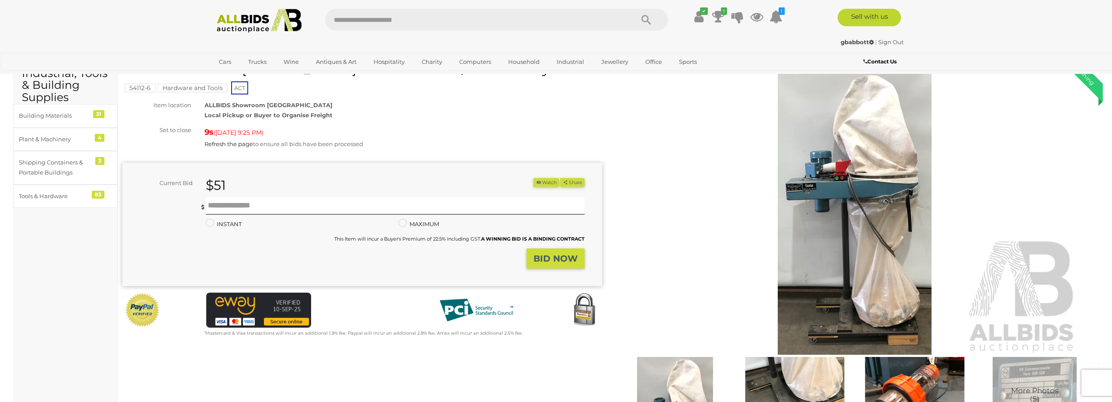
scroll to position [0, 0]
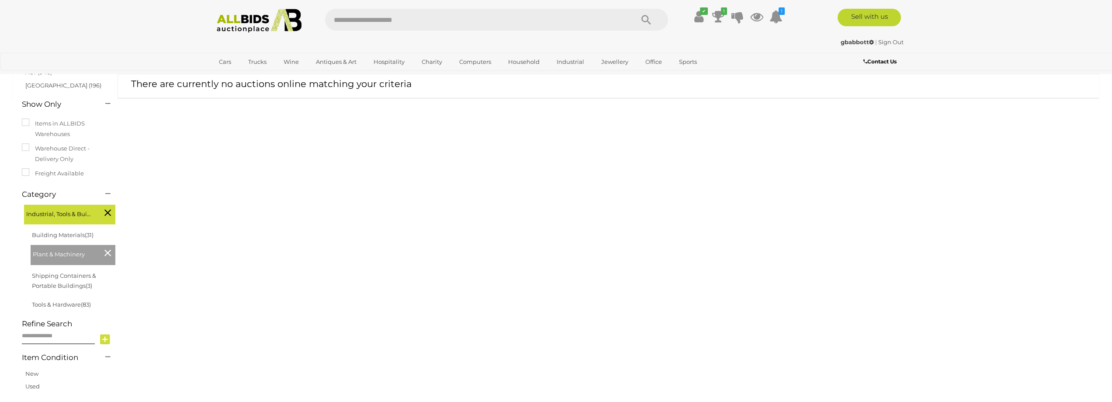
scroll to position [117, 0]
click at [78, 254] on span "Plant & Machinery" at bounding box center [66, 253] width 66 height 12
click at [76, 255] on span "Plant & Machinery" at bounding box center [66, 253] width 66 height 12
click at [292, 221] on div "Plant & Machinery Alert this sale Location (3)" at bounding box center [556, 203] width 1099 height 440
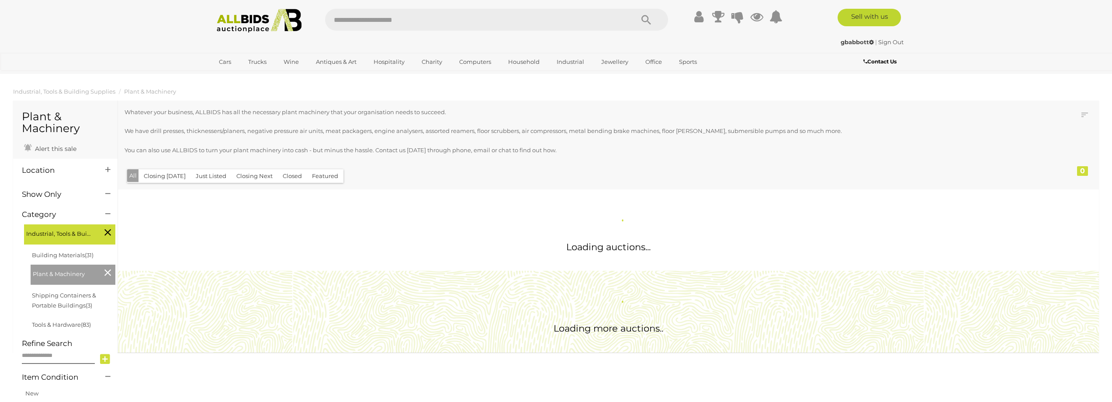
scroll to position [118, 0]
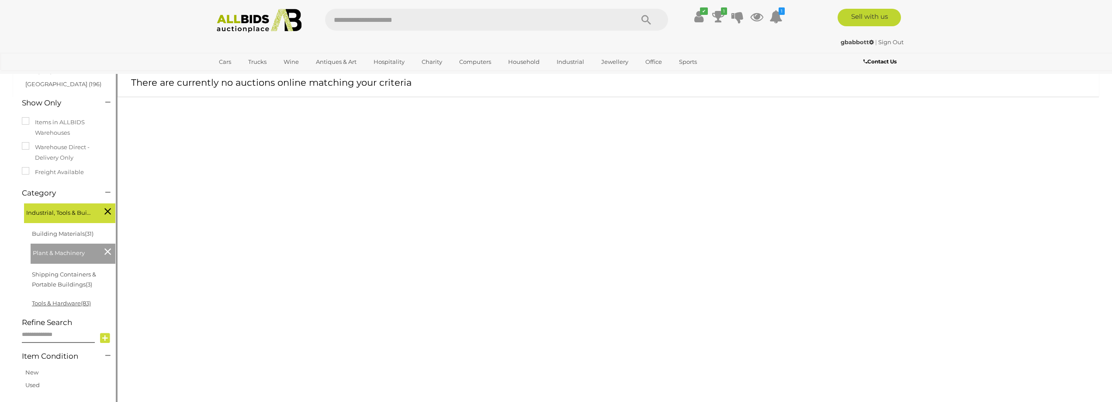
click at [66, 303] on link "Tools & Hardware (83)" at bounding box center [61, 302] width 59 height 7
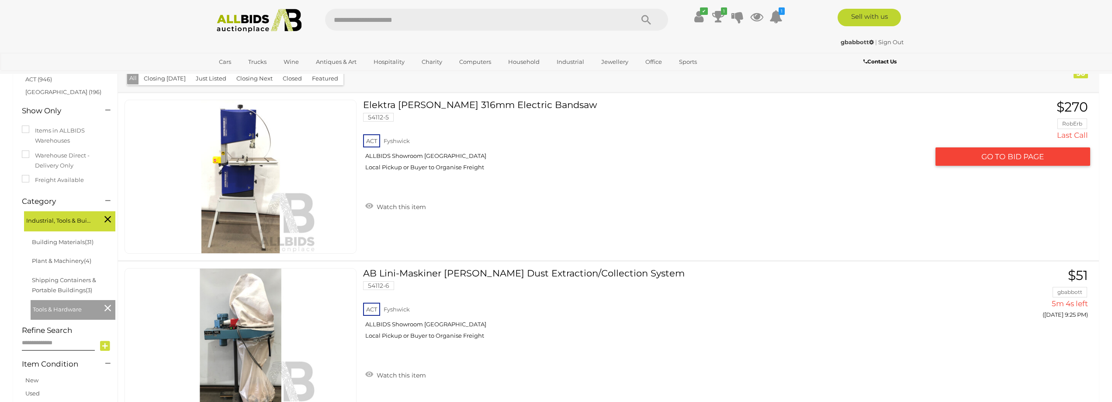
scroll to position [117, 0]
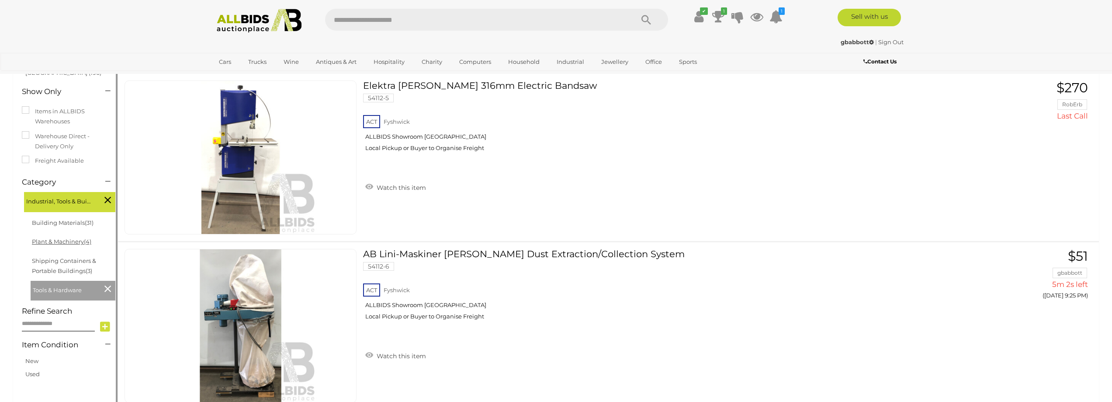
click at [71, 240] on link "Plant & Machinery (4)" at bounding box center [61, 241] width 59 height 7
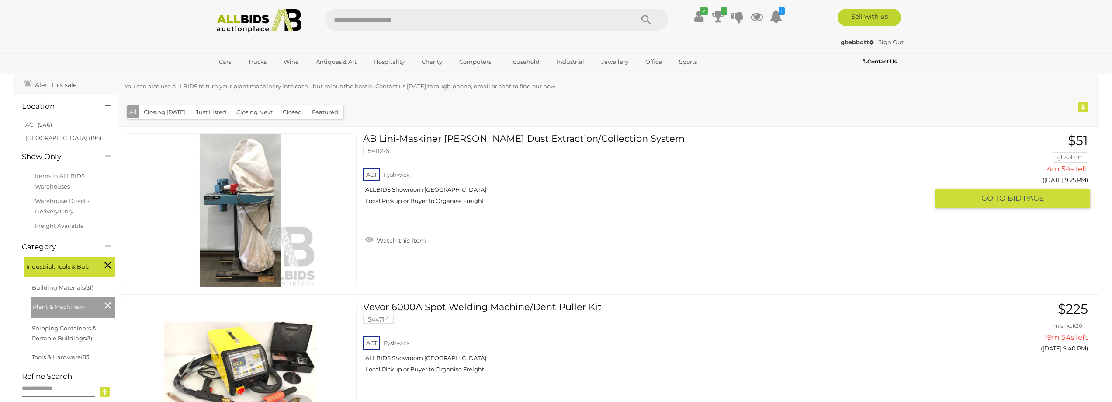
scroll to position [117, 0]
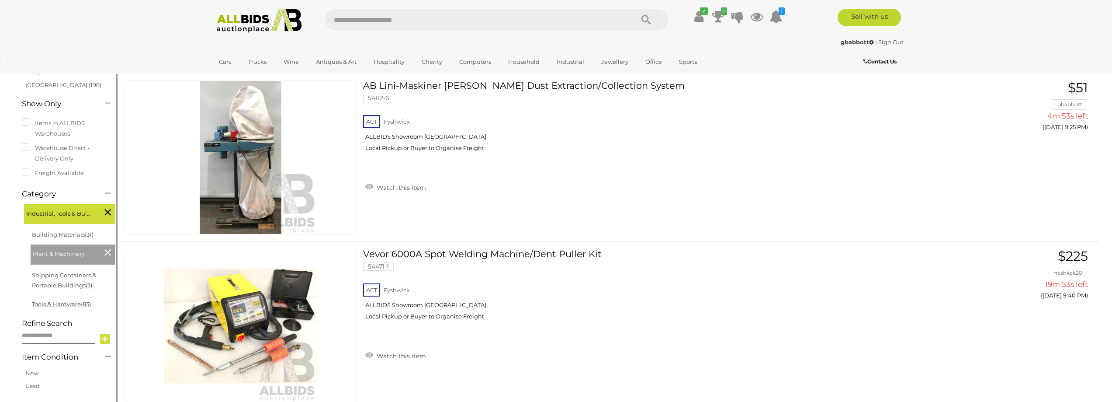
click at [56, 303] on link "Tools & Hardware (83)" at bounding box center [61, 303] width 59 height 7
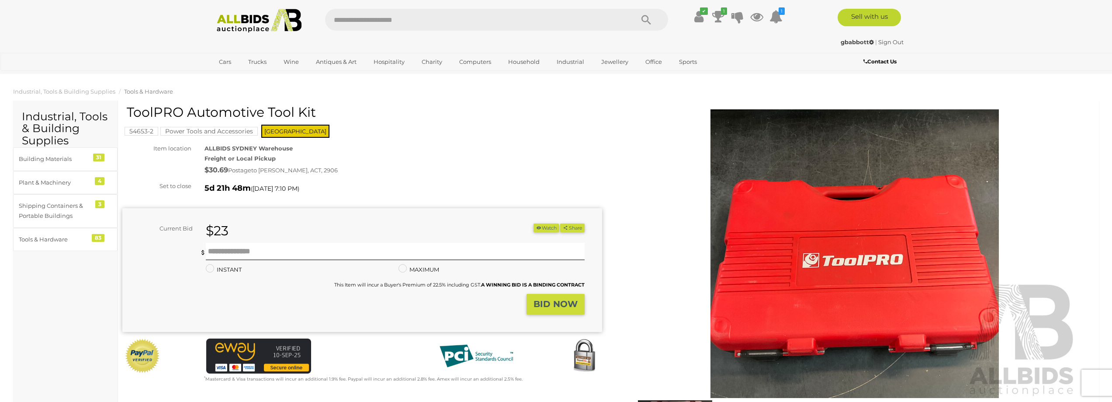
click at [834, 230] on img at bounding box center [855, 253] width 448 height 288
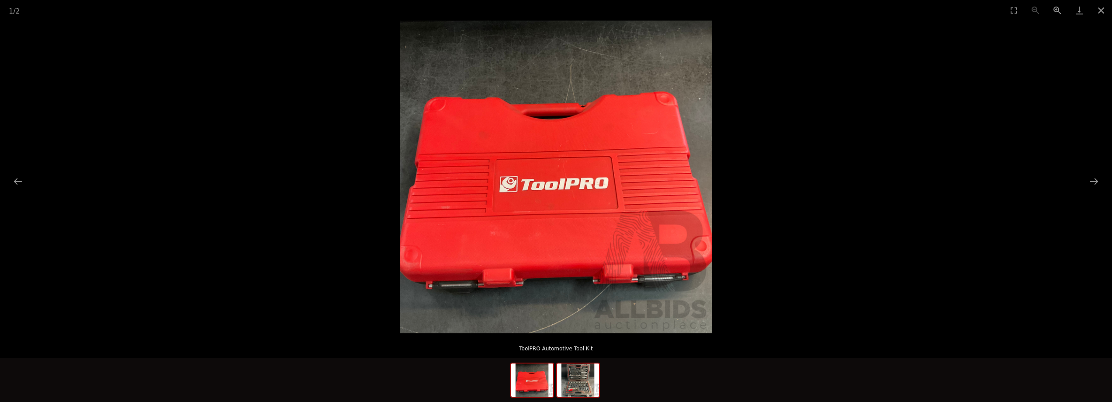
click at [588, 374] on img at bounding box center [578, 379] width 42 height 33
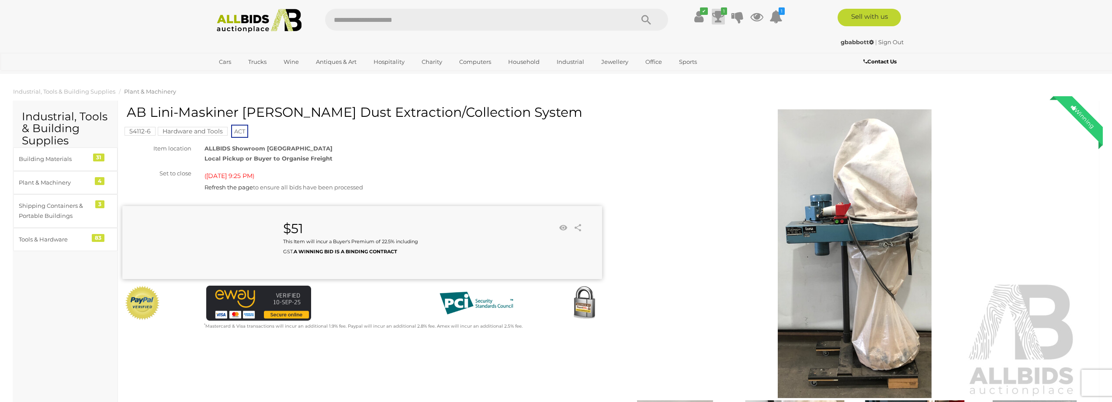
click at [719, 14] on icon at bounding box center [718, 17] width 12 height 16
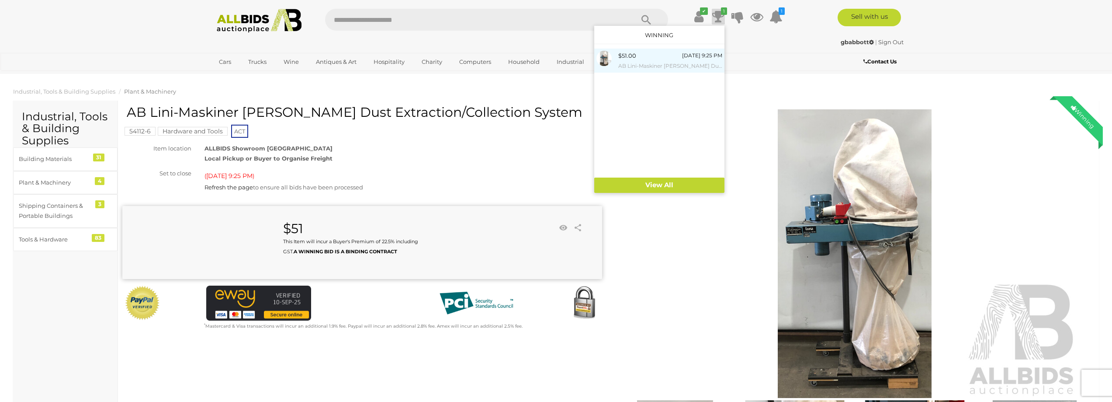
click at [638, 59] on div "$51.00 [DATE] 9:25 PM AB Lini-Maskiner [PERSON_NAME] Dust Extraction/Collection…" at bounding box center [670, 61] width 104 height 20
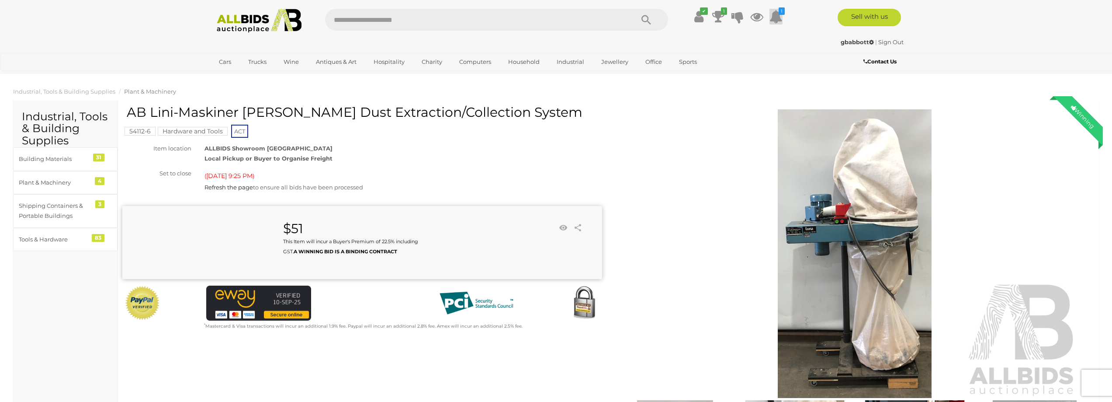
click at [775, 15] on icon at bounding box center [776, 17] width 13 height 16
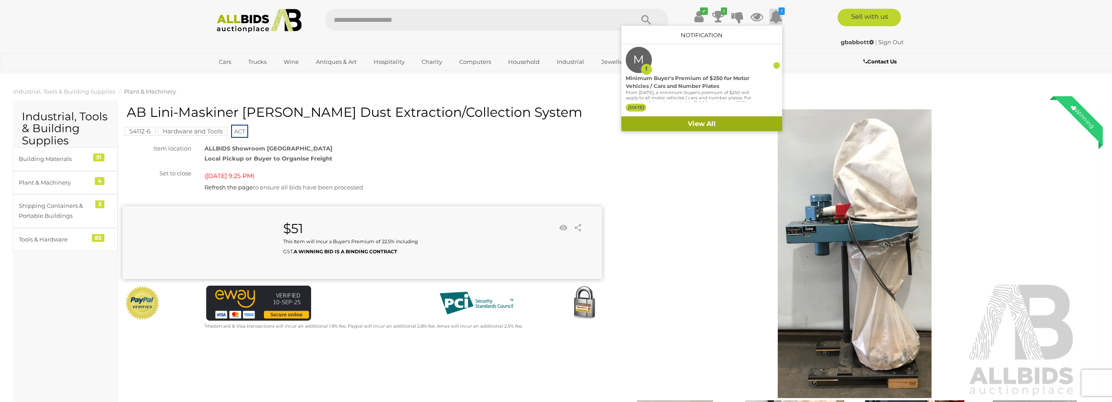
click at [733, 122] on link "View All" at bounding box center [702, 123] width 161 height 15
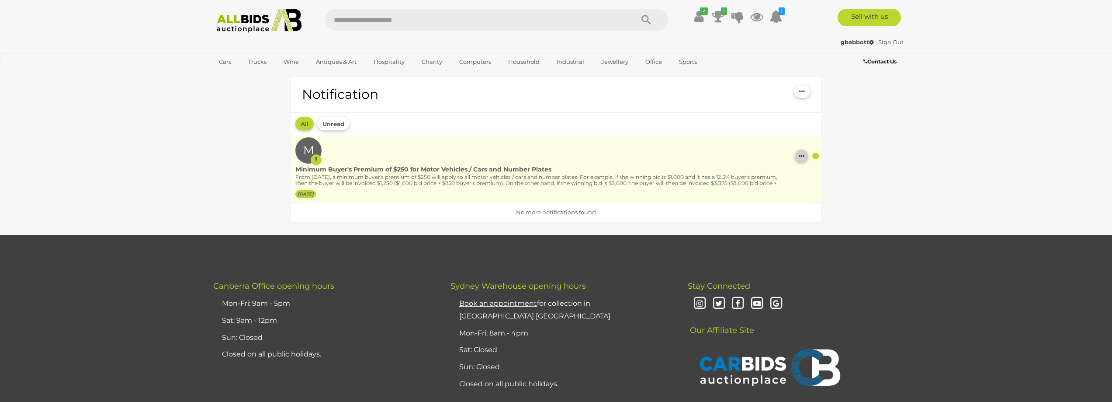
click at [805, 156] on button "button" at bounding box center [801, 155] width 13 height 13
click at [817, 154] on div at bounding box center [816, 156] width 7 height 7
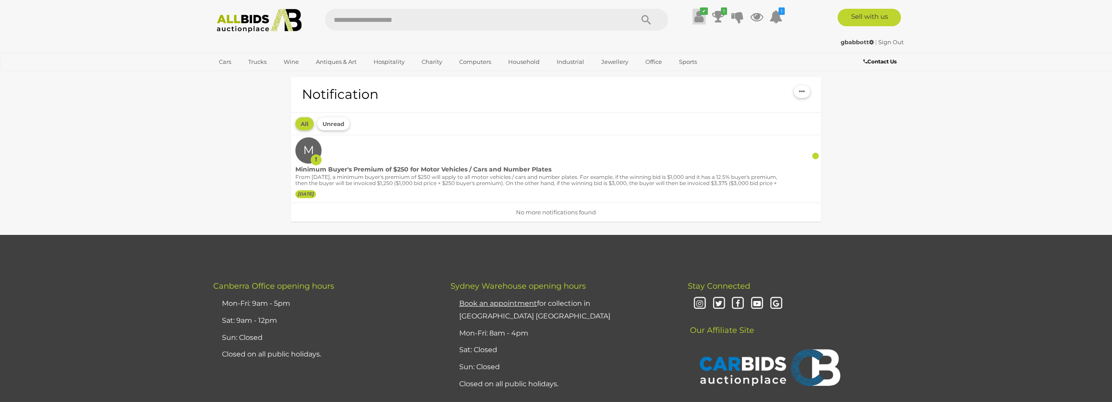
click at [701, 14] on icon "✔" at bounding box center [704, 10] width 8 height 7
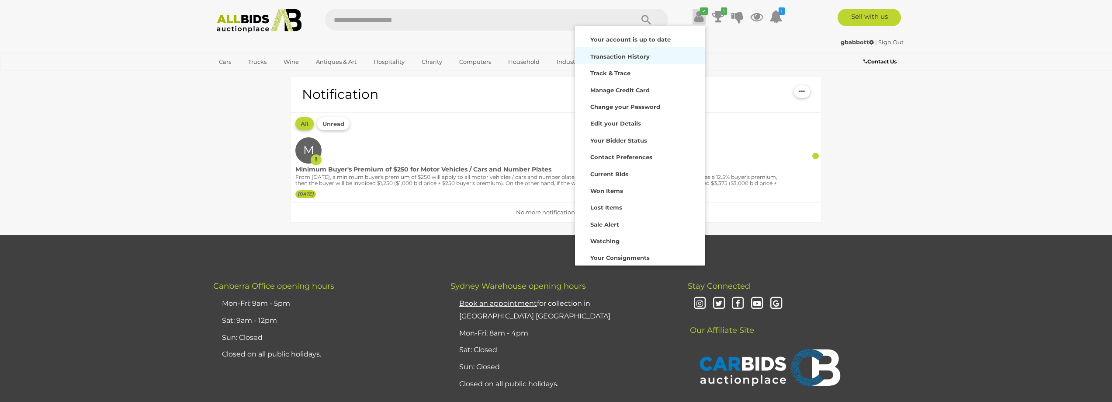
click at [631, 54] on strong "Transaction History" at bounding box center [619, 56] width 59 height 7
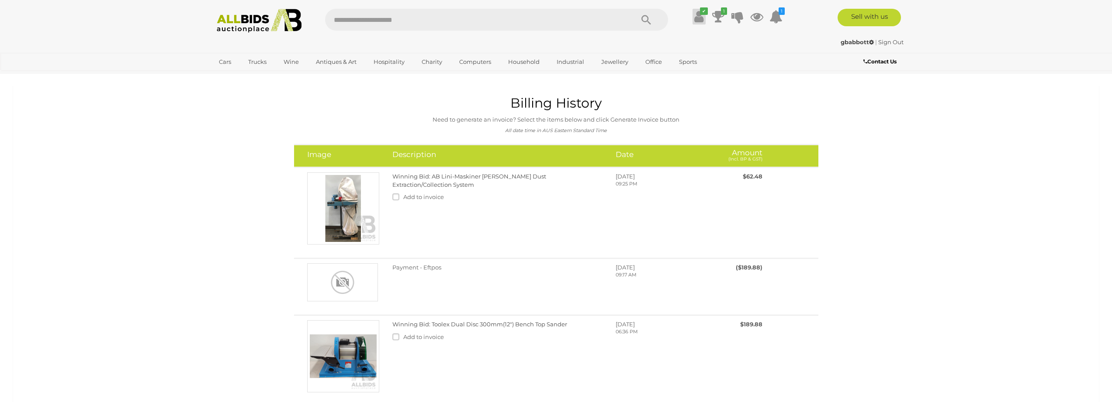
click at [699, 15] on icon at bounding box center [699, 17] width 9 height 16
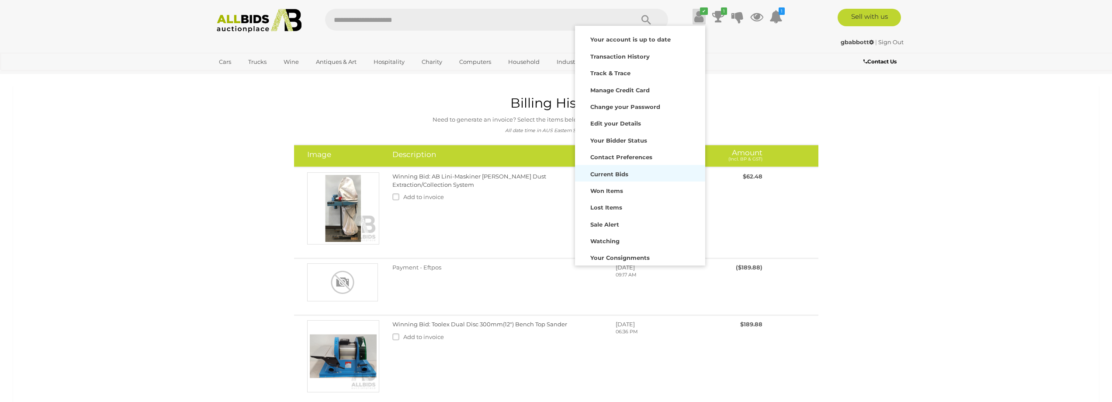
click at [616, 175] on strong "Current Bids" at bounding box center [609, 173] width 38 height 7
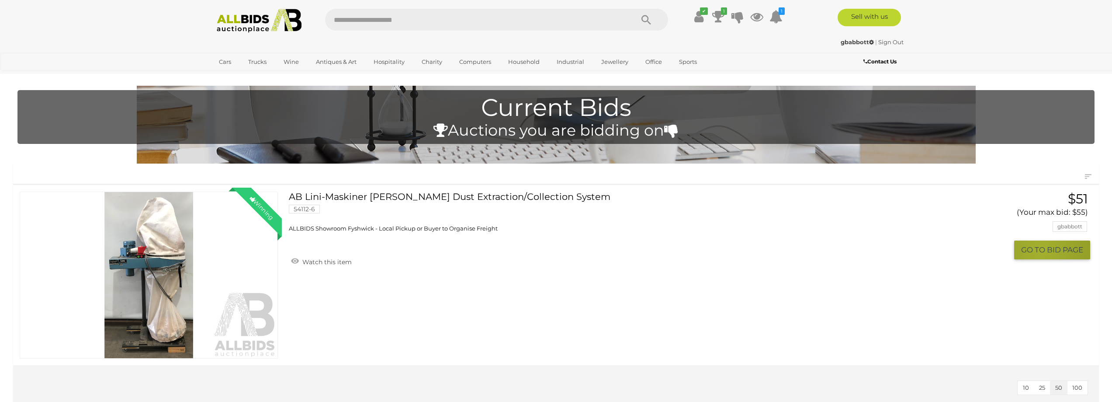
click at [1039, 250] on button "GO TO BID PAGE" at bounding box center [1052, 249] width 76 height 19
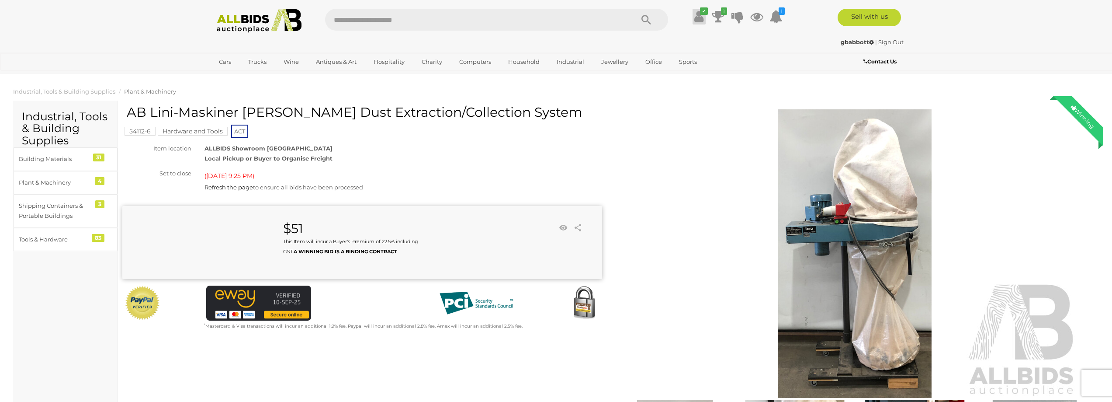
click at [704, 17] on link "✔" at bounding box center [699, 17] width 13 height 16
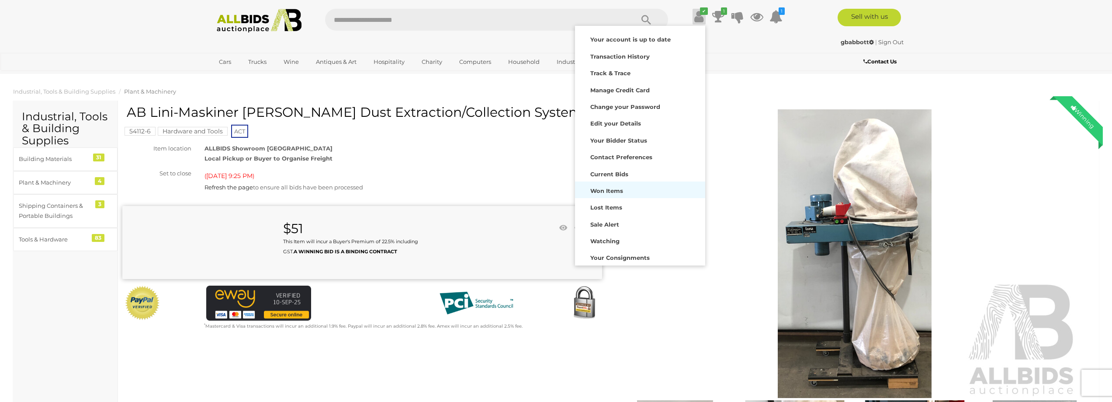
click at [618, 189] on strong "Won Items" at bounding box center [606, 190] width 33 height 7
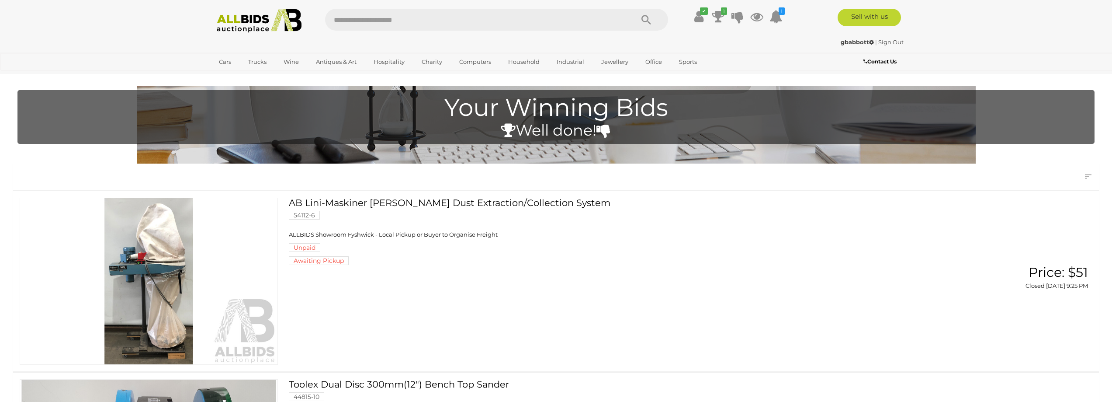
click at [890, 41] on link "Sign Out" at bounding box center [891, 41] width 25 height 7
